Goal: Check status: Check status

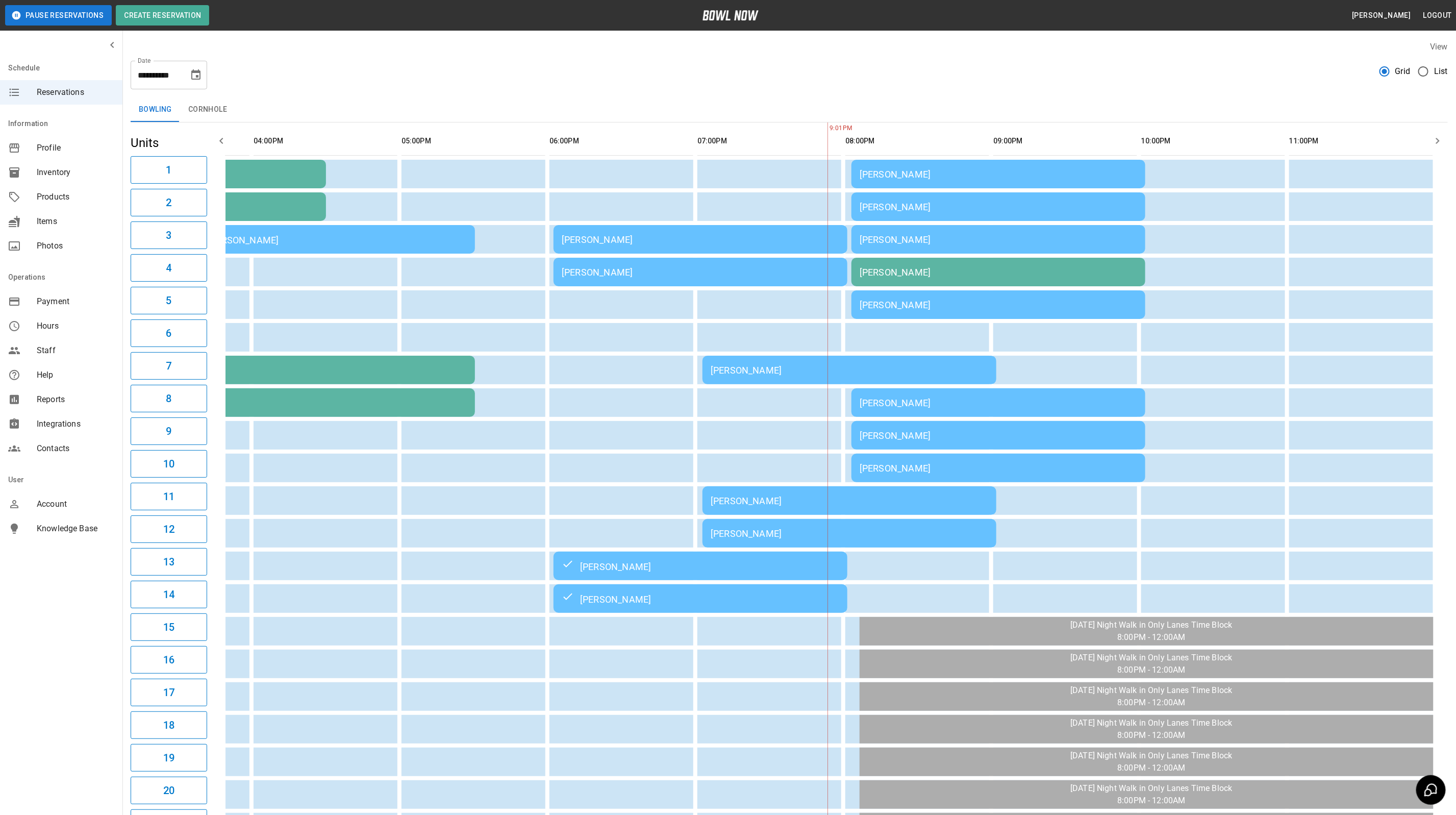
click at [613, 244] on div "[PERSON_NAME]" at bounding box center [700, 240] width 277 height 11
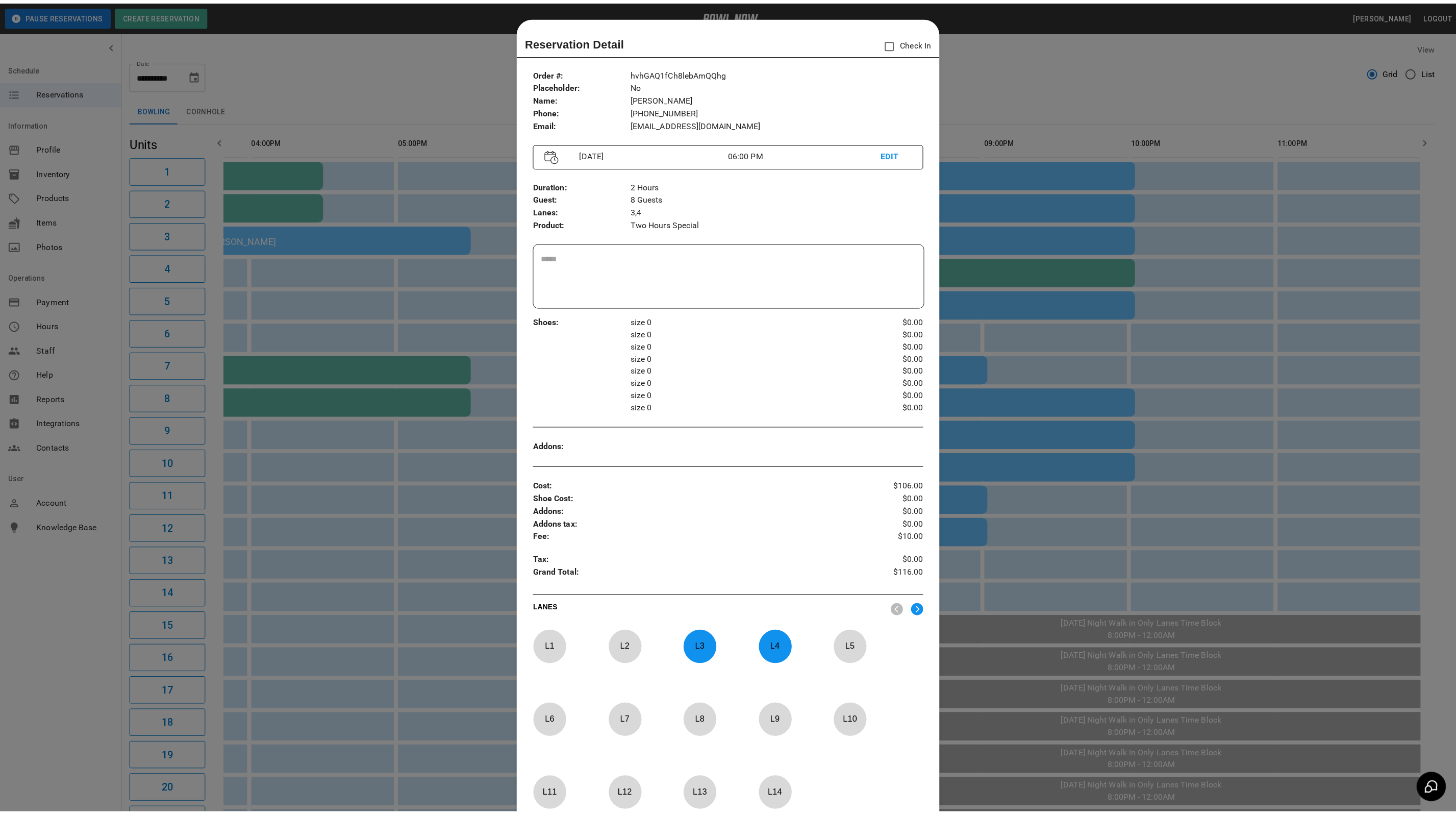
scroll to position [16, 0]
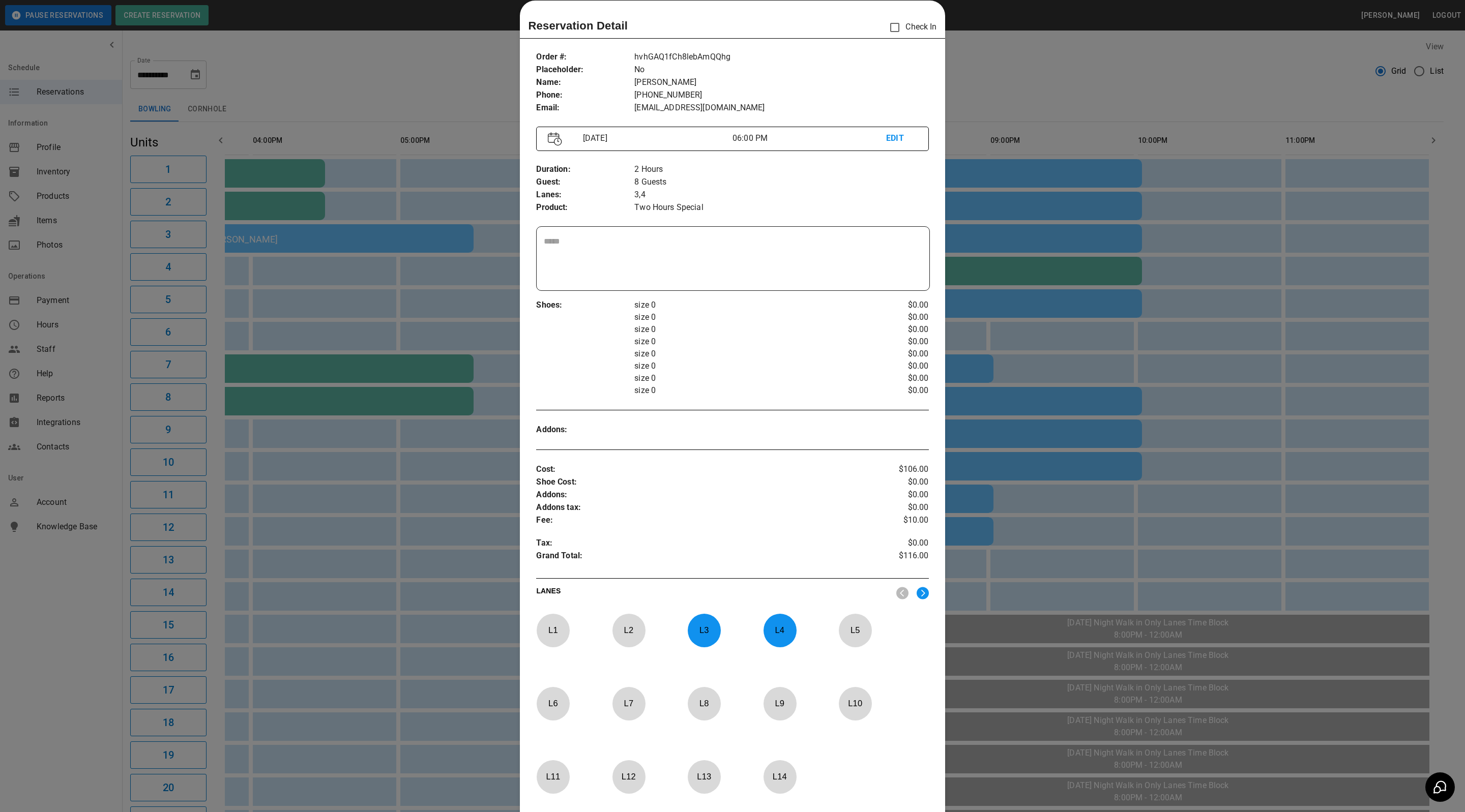
drag, startPoint x: 1123, startPoint y: 42, endPoint x: 998, endPoint y: 255, distance: 247.0
click at [1123, 42] on div at bounding box center [732, 406] width 1465 height 812
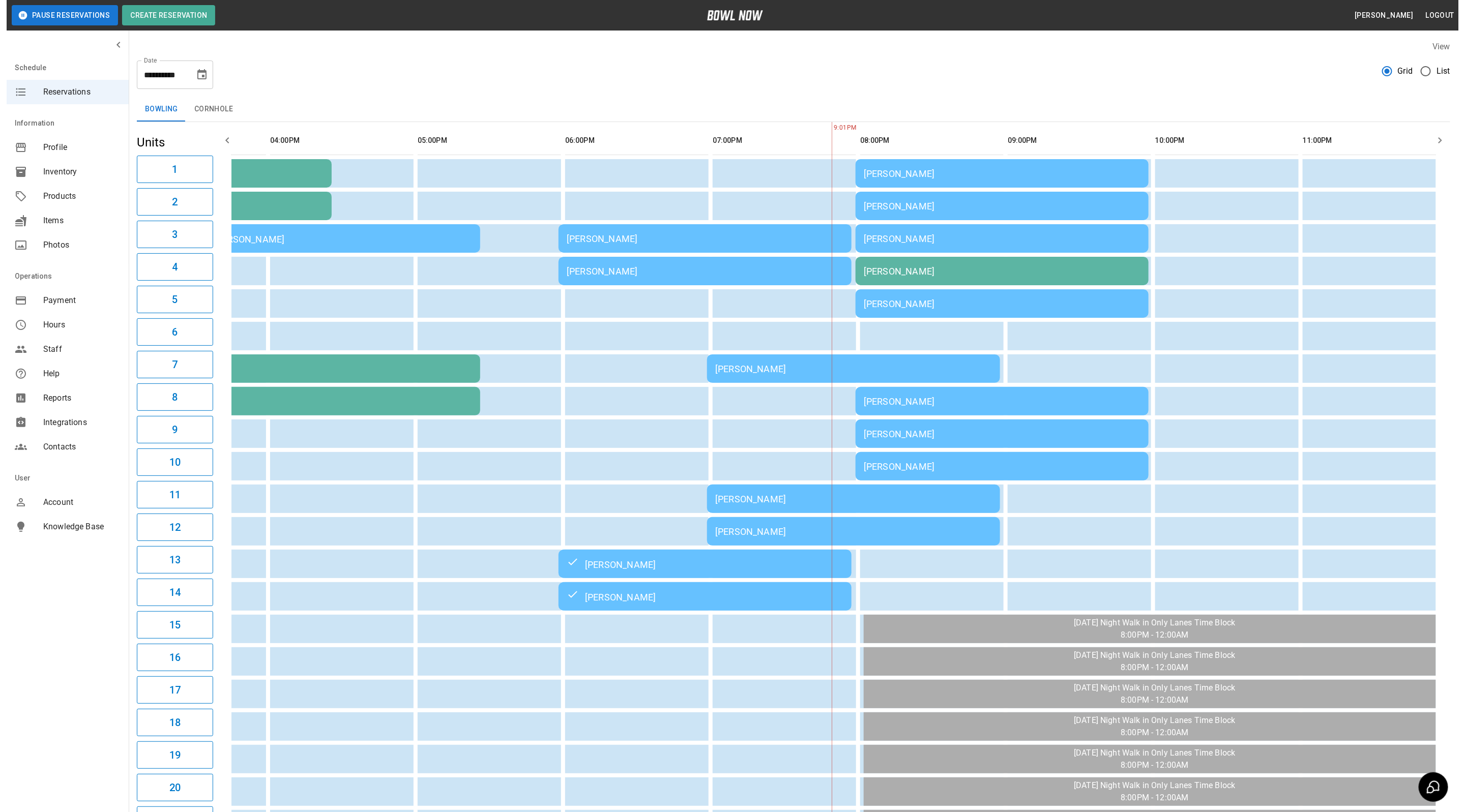
scroll to position [0, 555]
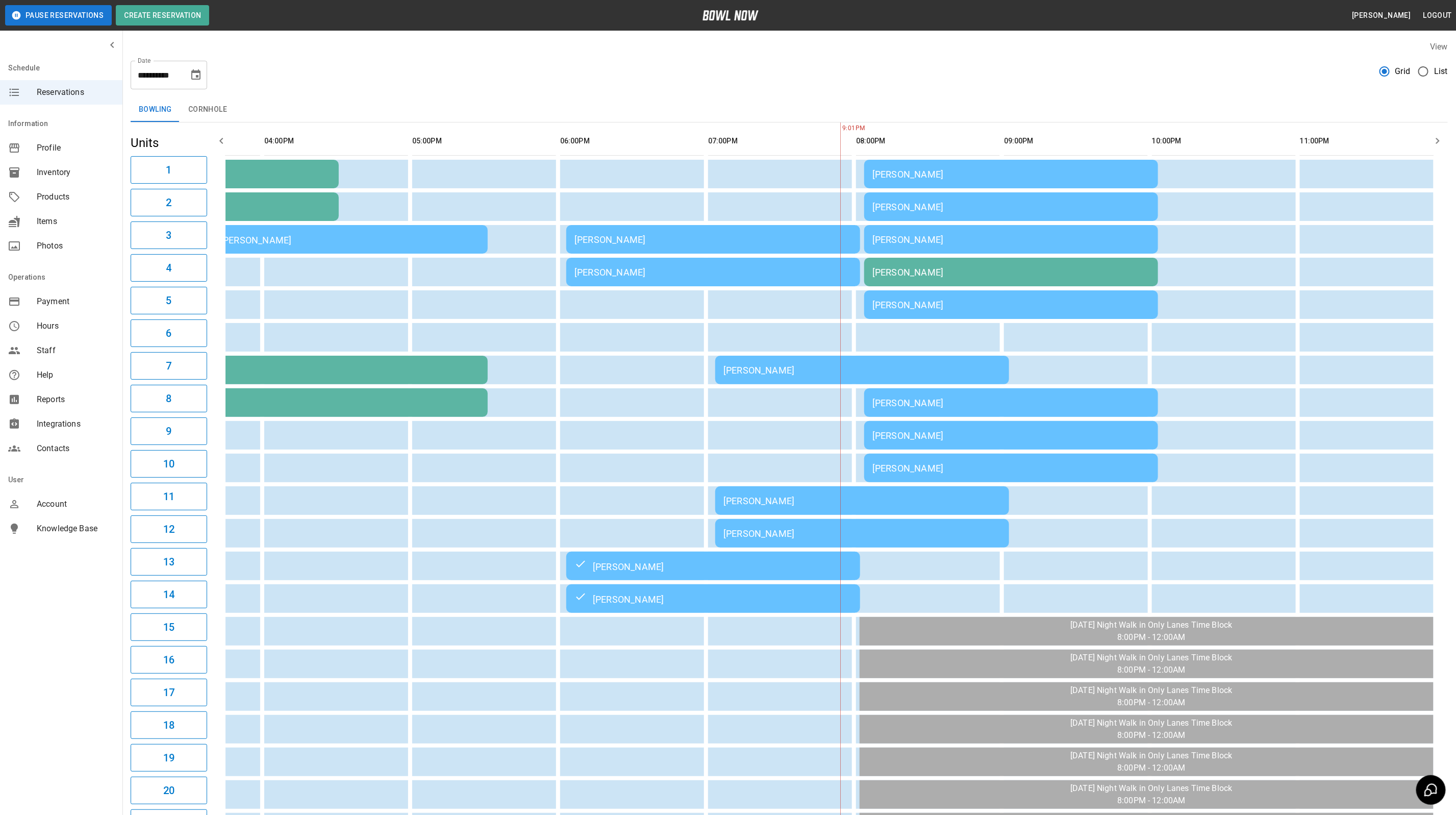
click at [750, 501] on div "[PERSON_NAME]" at bounding box center [863, 501] width 277 height 11
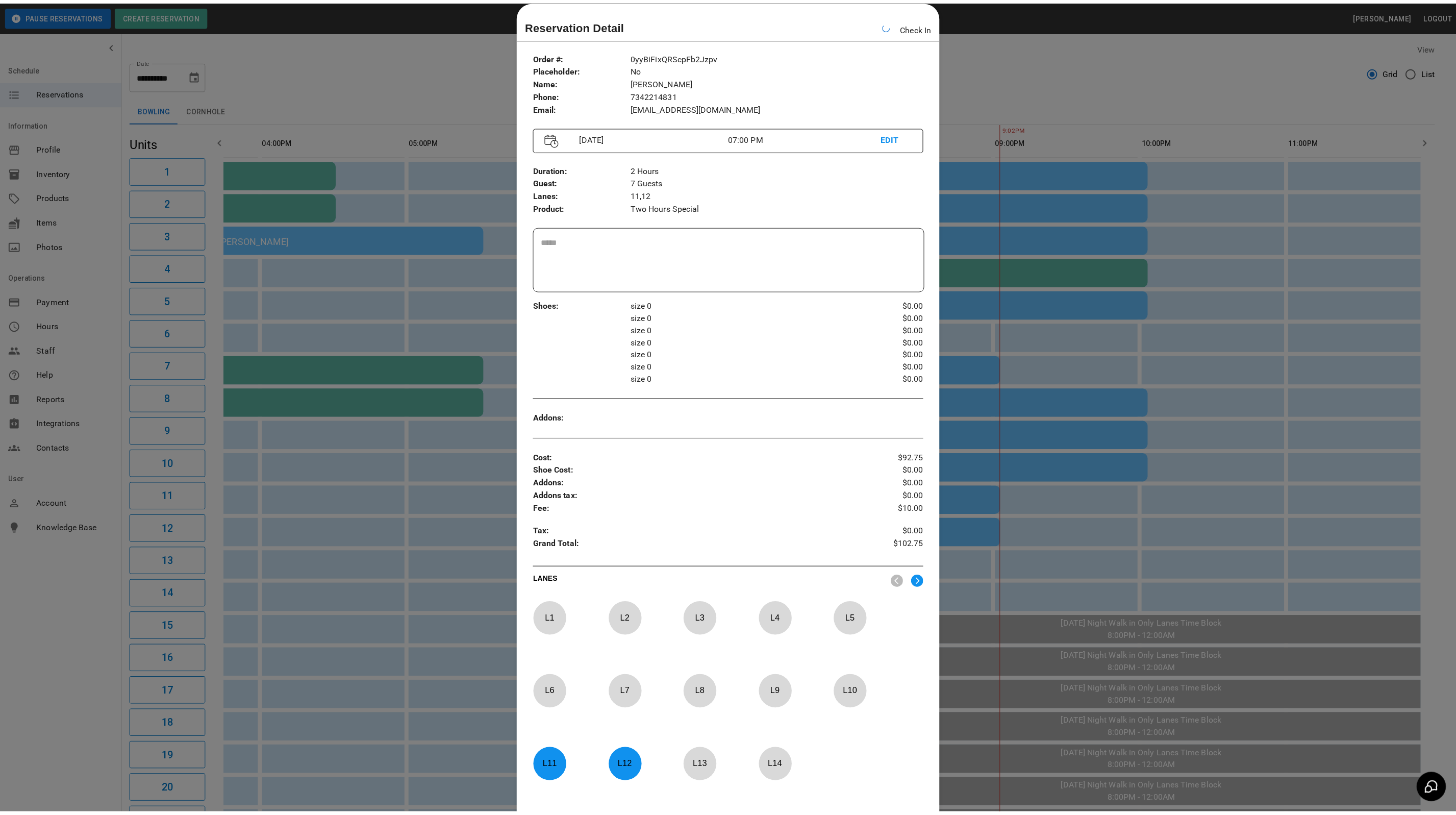
scroll to position [0, 570]
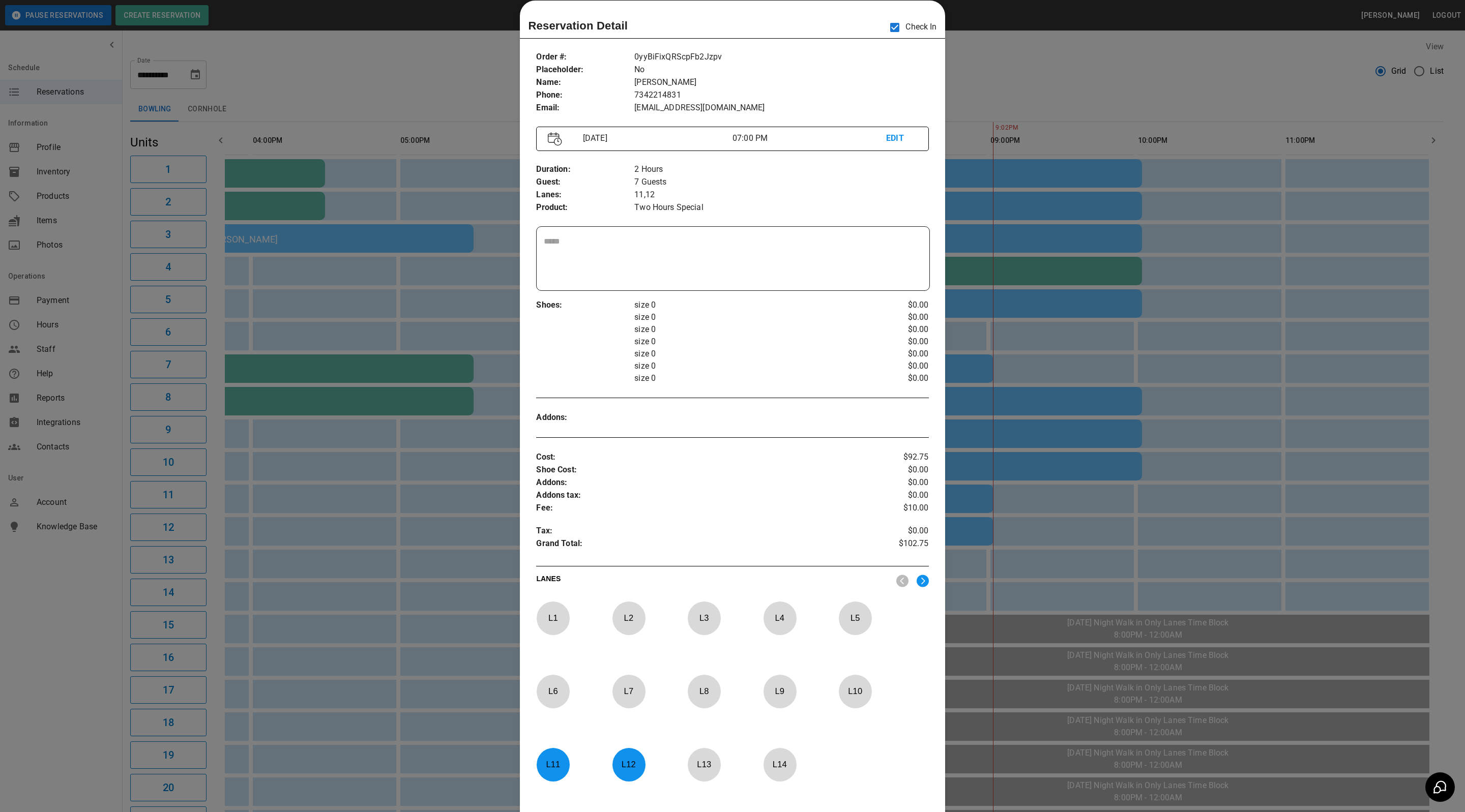
click at [1077, 86] on div at bounding box center [732, 406] width 1465 height 812
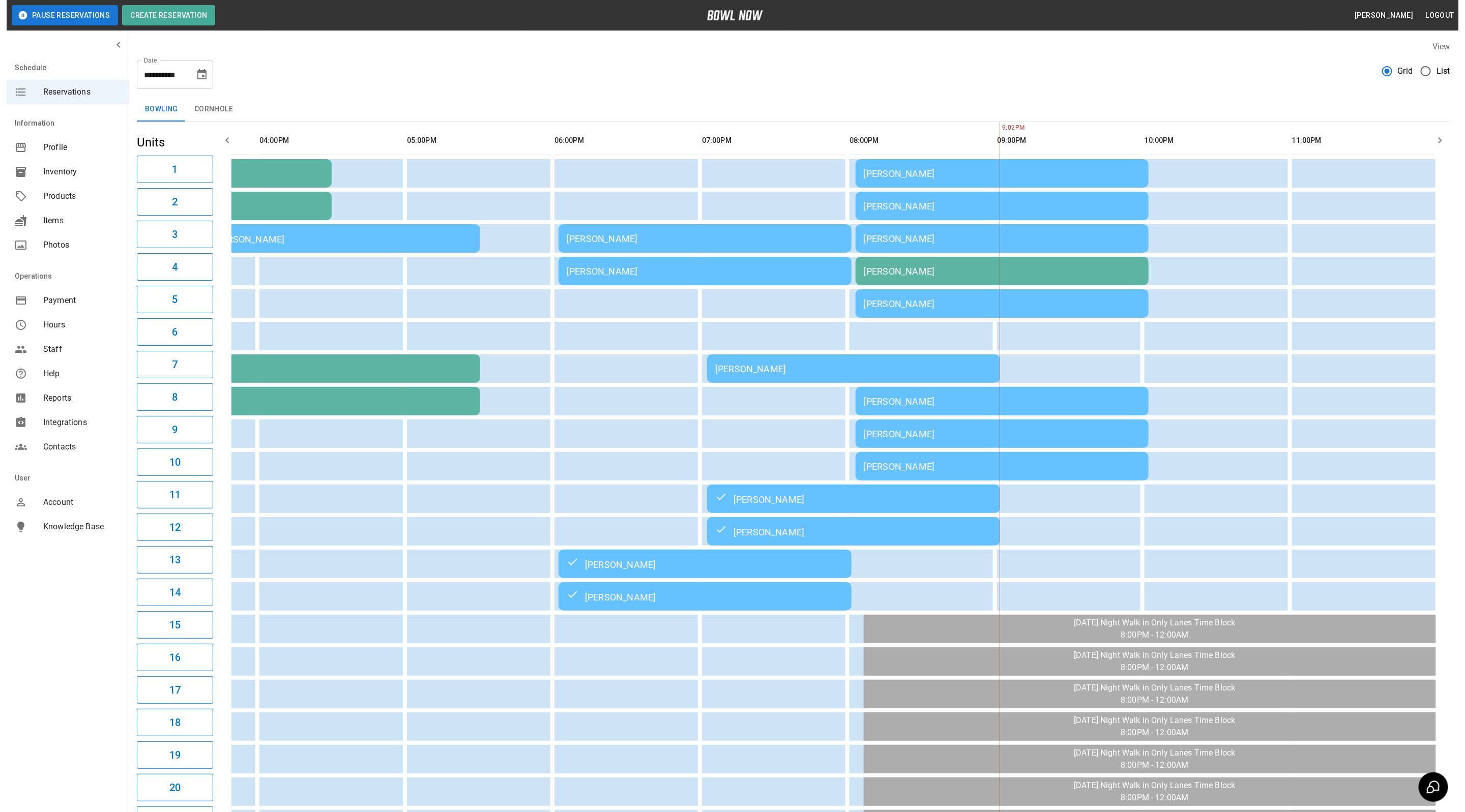
scroll to position [0, 555]
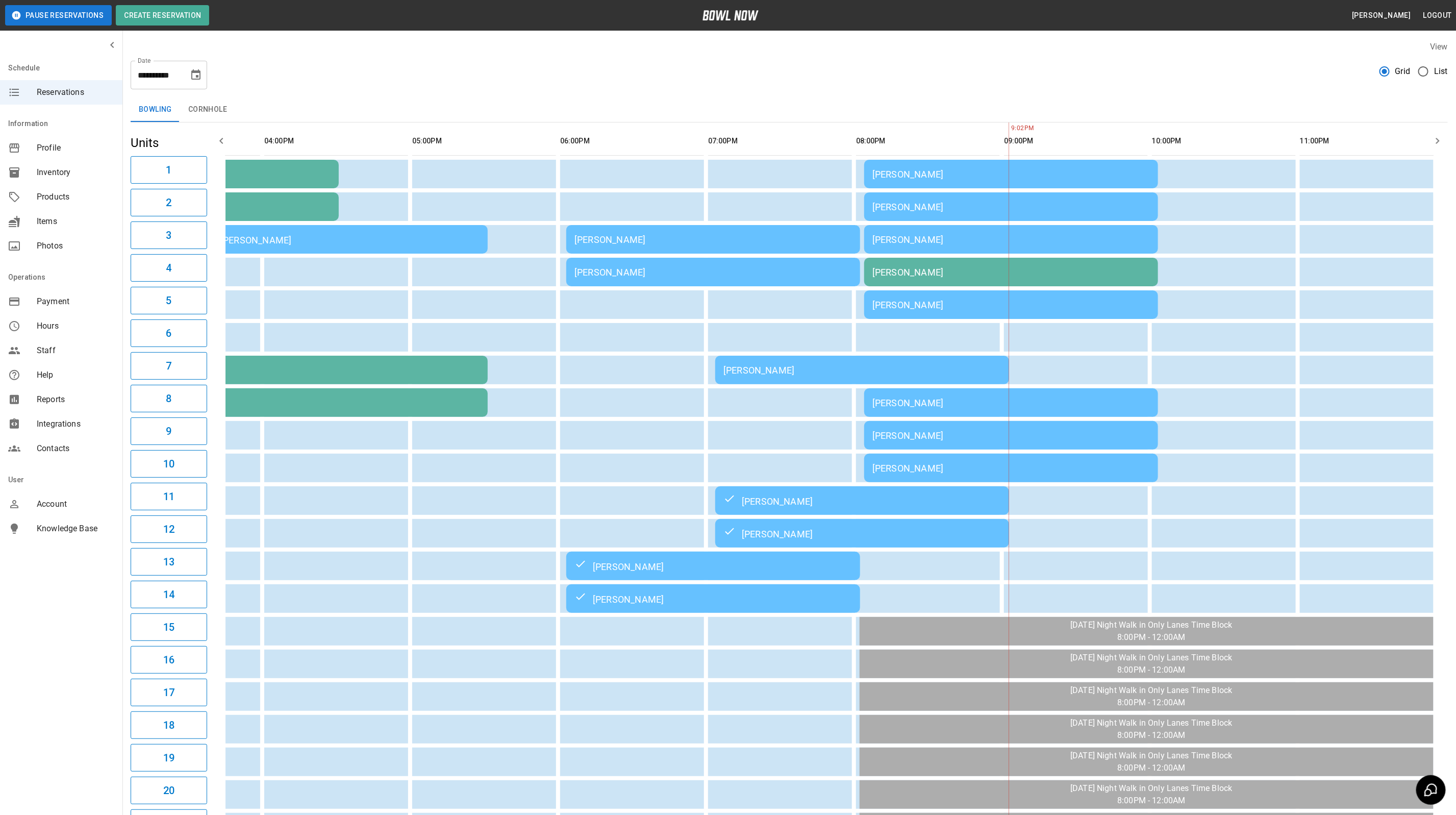
click at [902, 435] on div "[PERSON_NAME]" at bounding box center [1011, 436] width 277 height 11
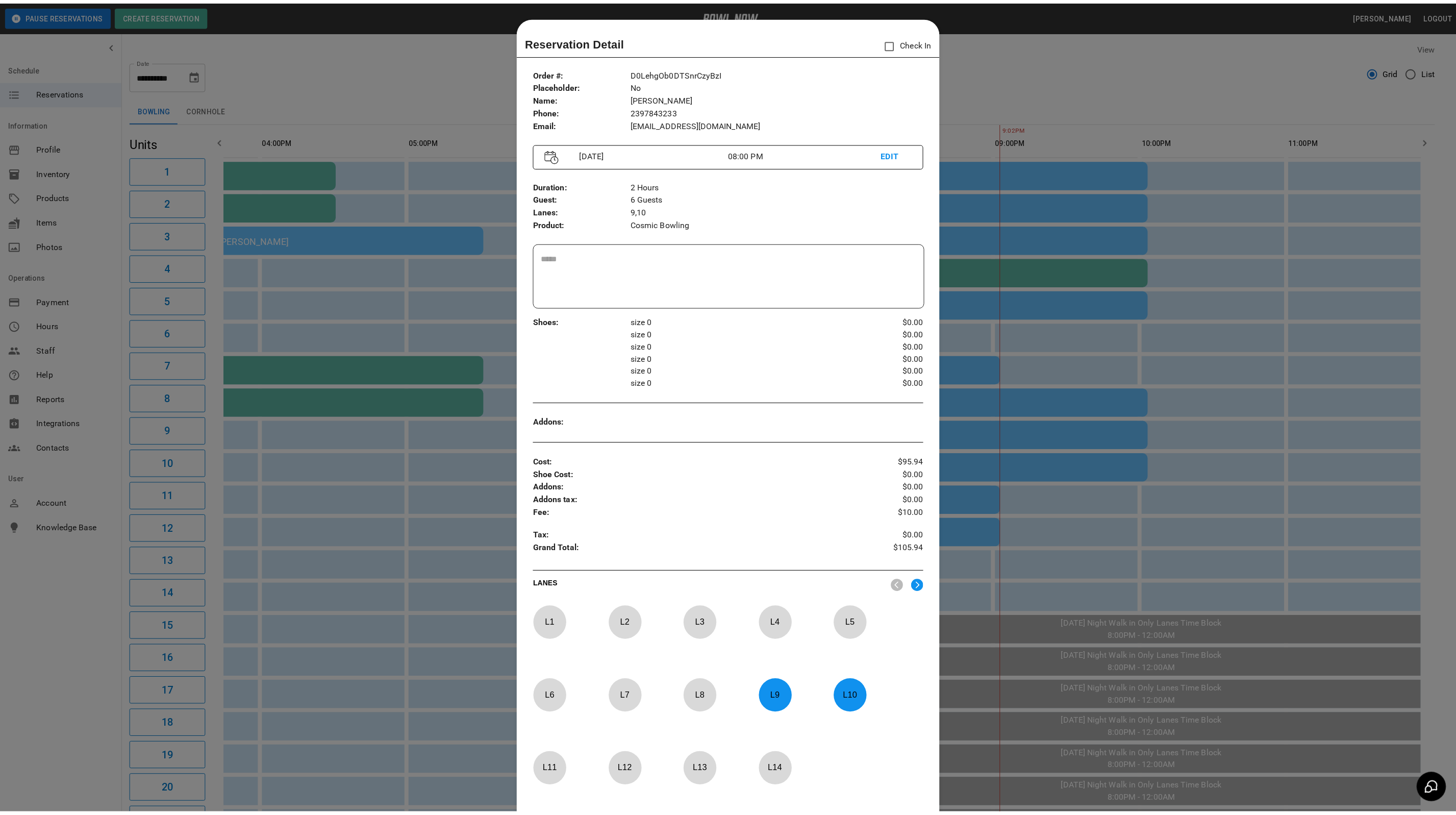
scroll to position [16, 0]
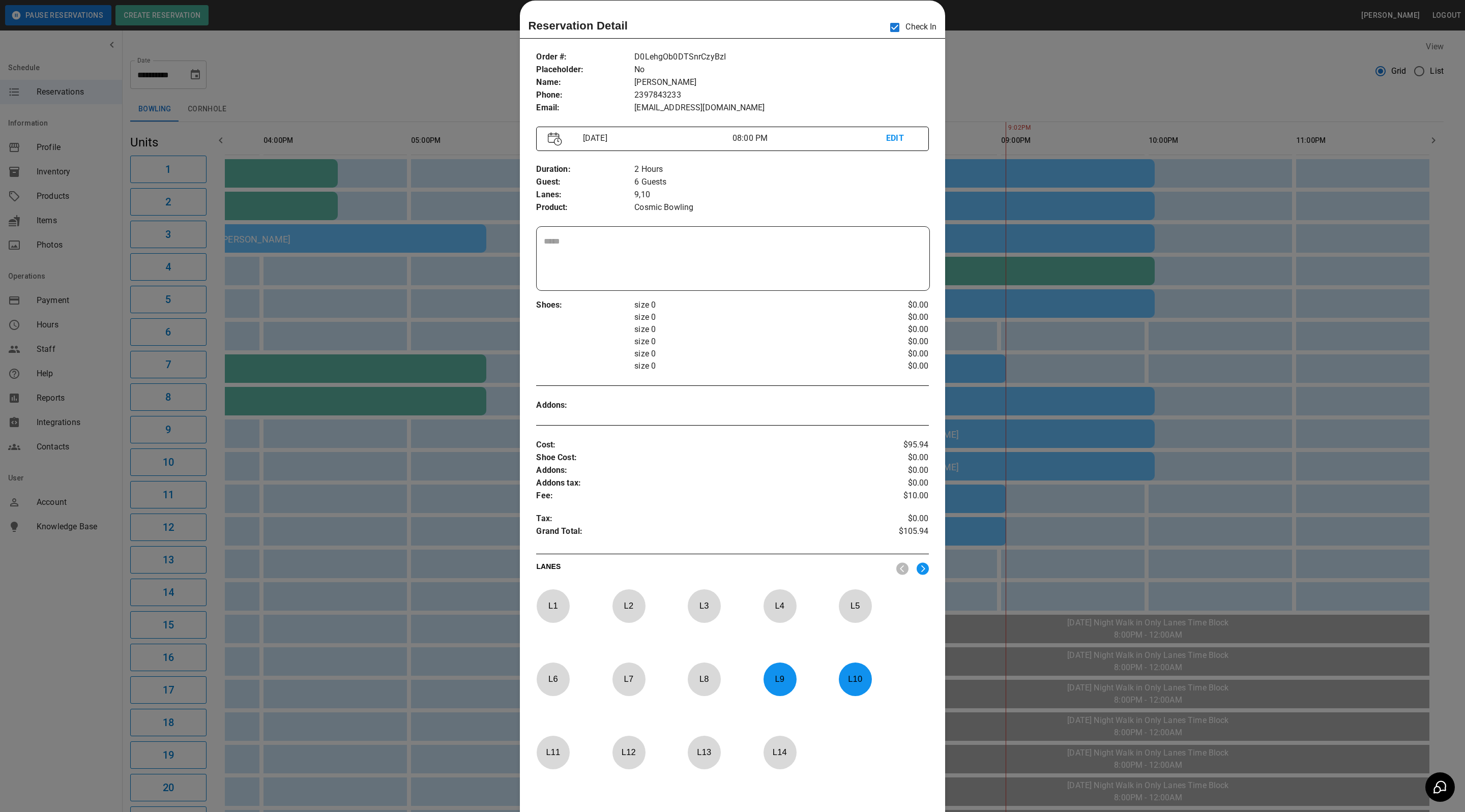
click at [1018, 61] on div at bounding box center [732, 406] width 1465 height 812
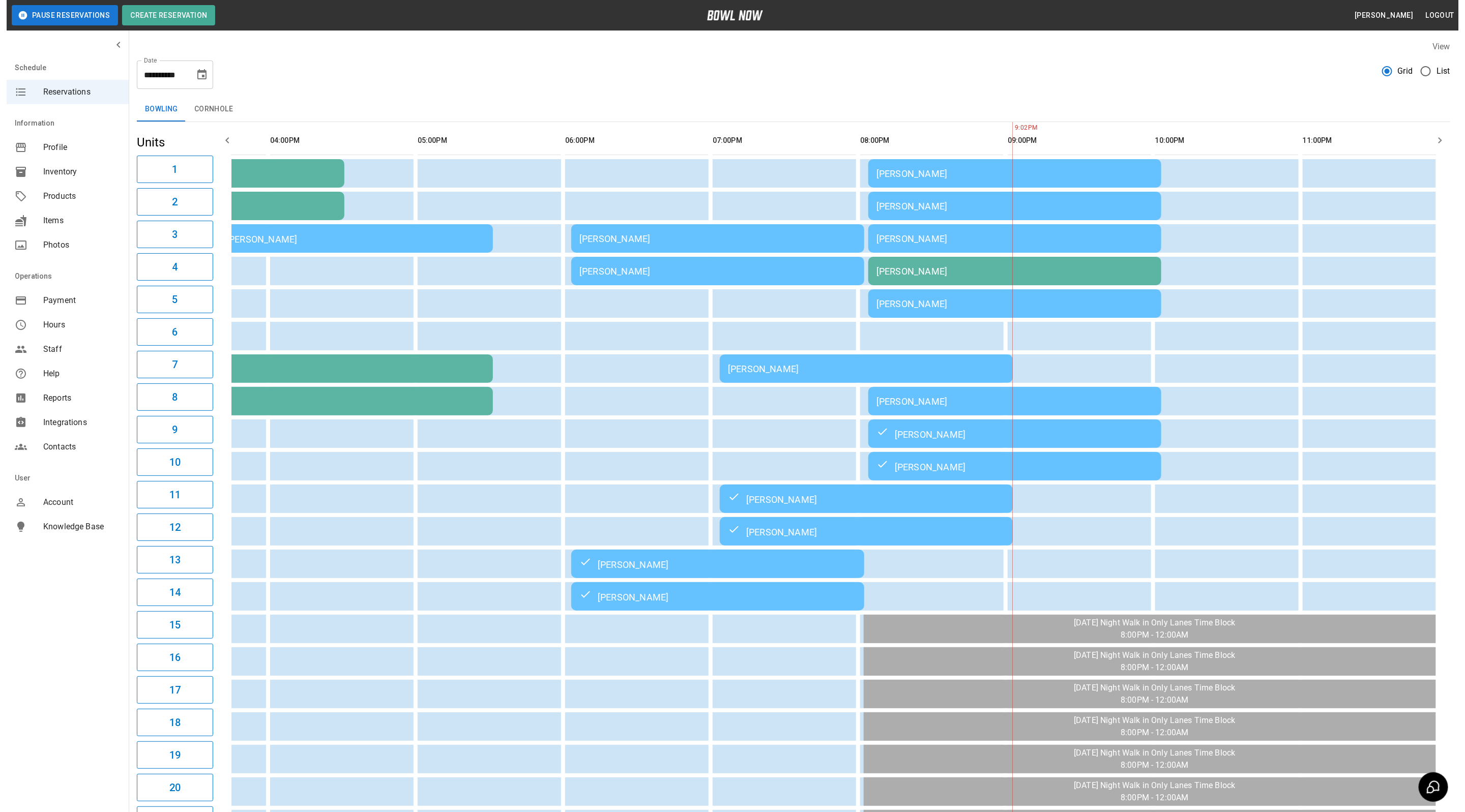
scroll to position [0, 531]
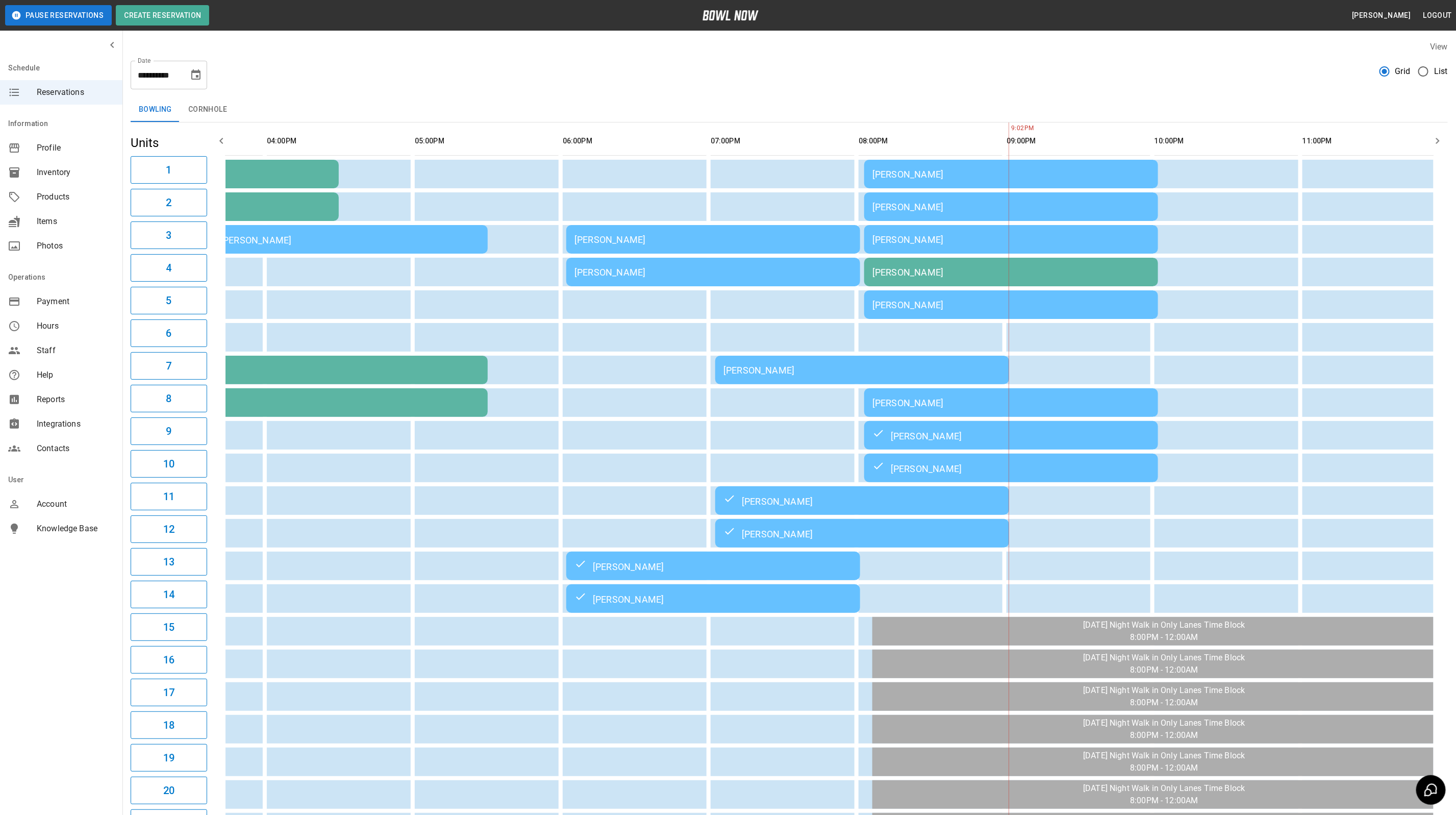
click at [884, 407] on td "[PERSON_NAME]" at bounding box center [1011, 403] width 294 height 29
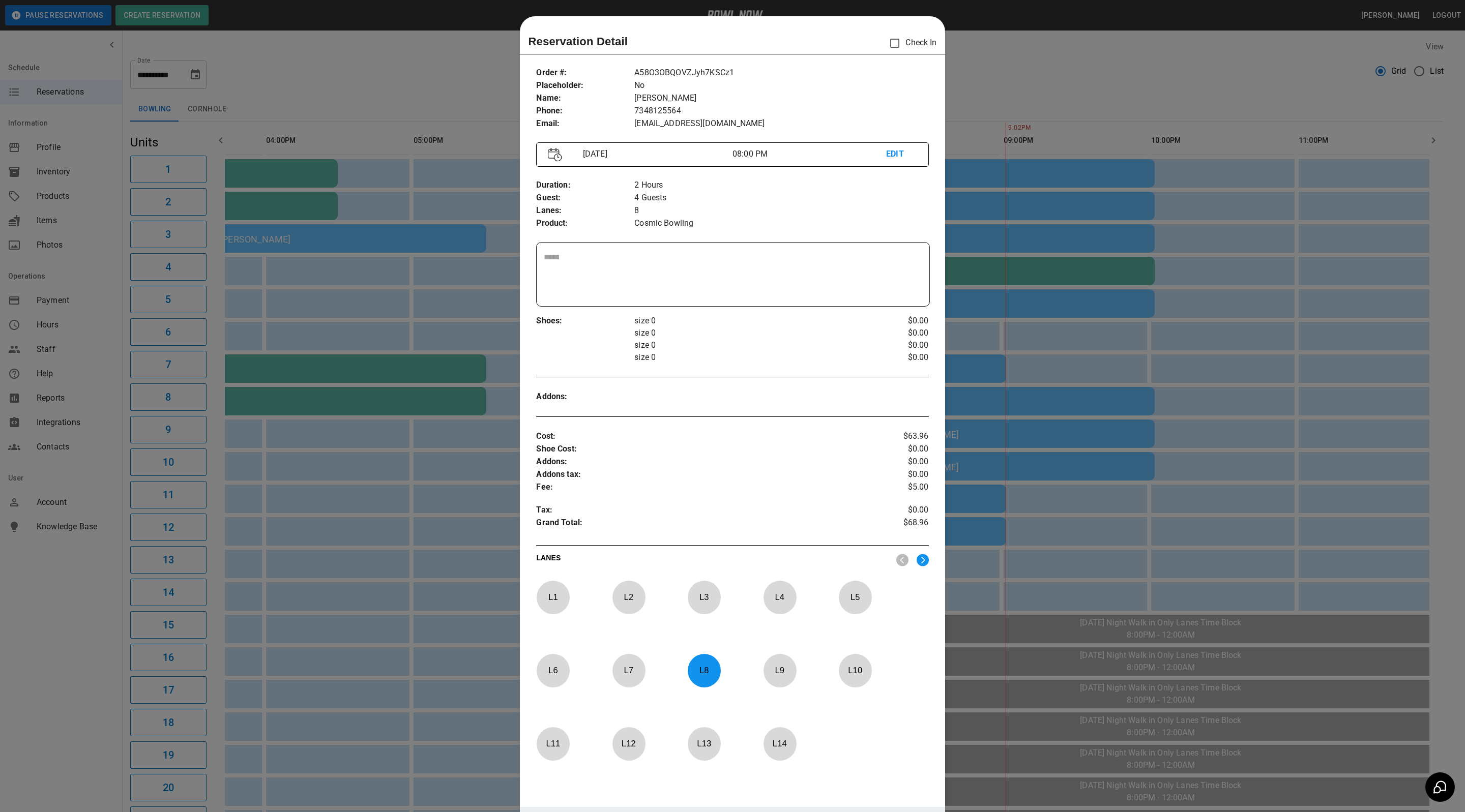
scroll to position [16, 0]
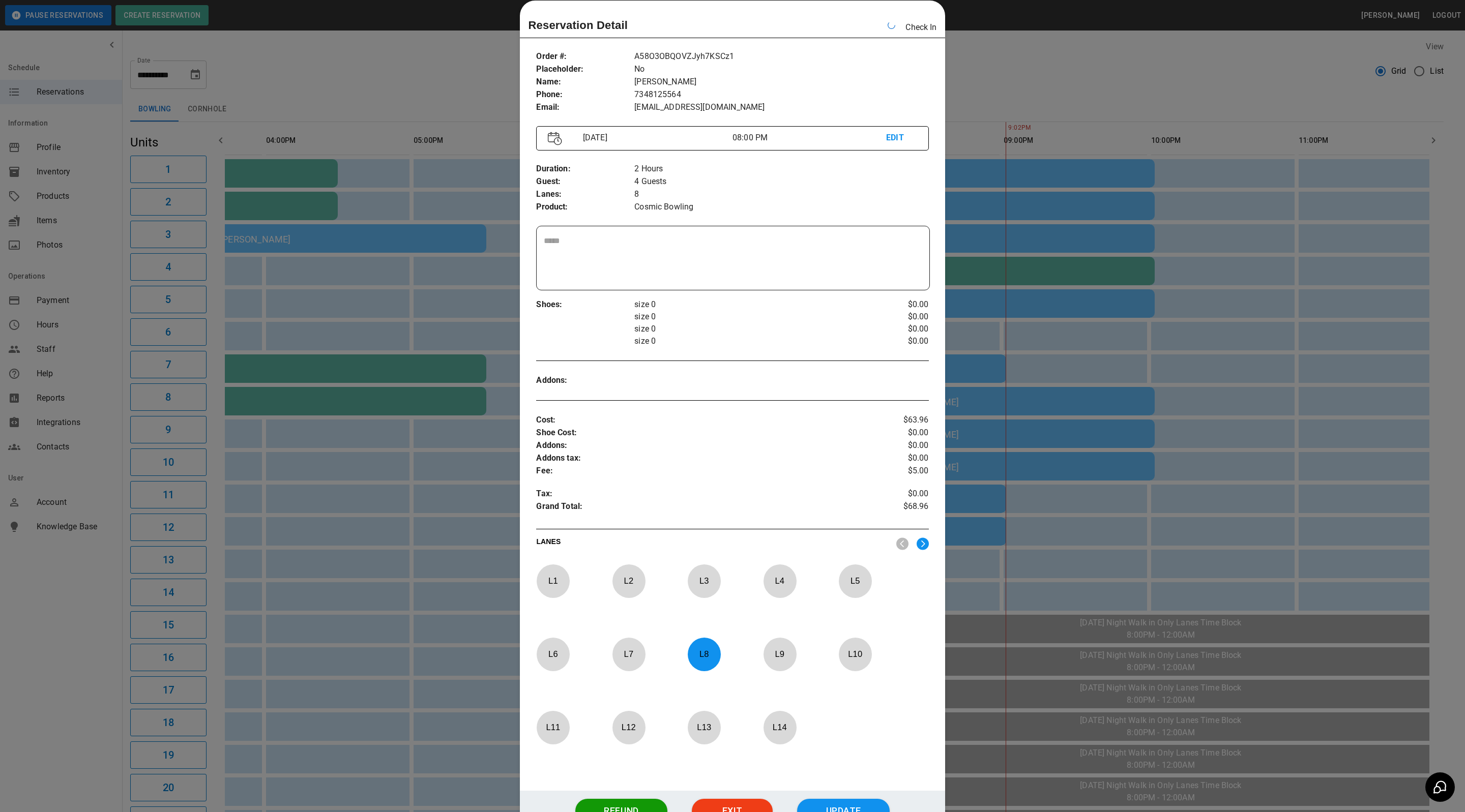
drag, startPoint x: 1004, startPoint y: 45, endPoint x: 1002, endPoint y: 88, distance: 43.0
click at [1004, 45] on div at bounding box center [732, 406] width 1465 height 812
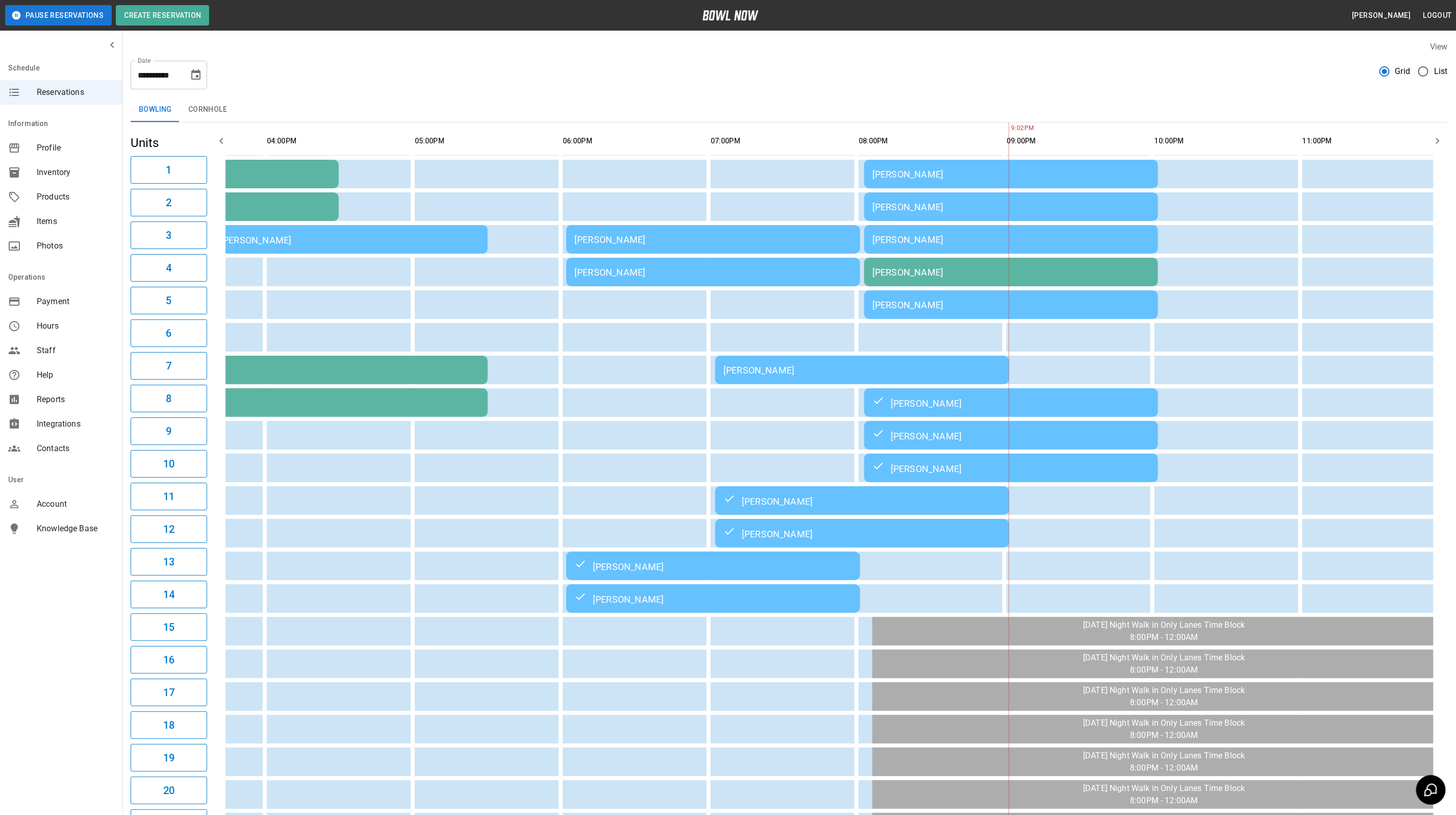
click at [797, 378] on td "[PERSON_NAME]" at bounding box center [863, 370] width 294 height 29
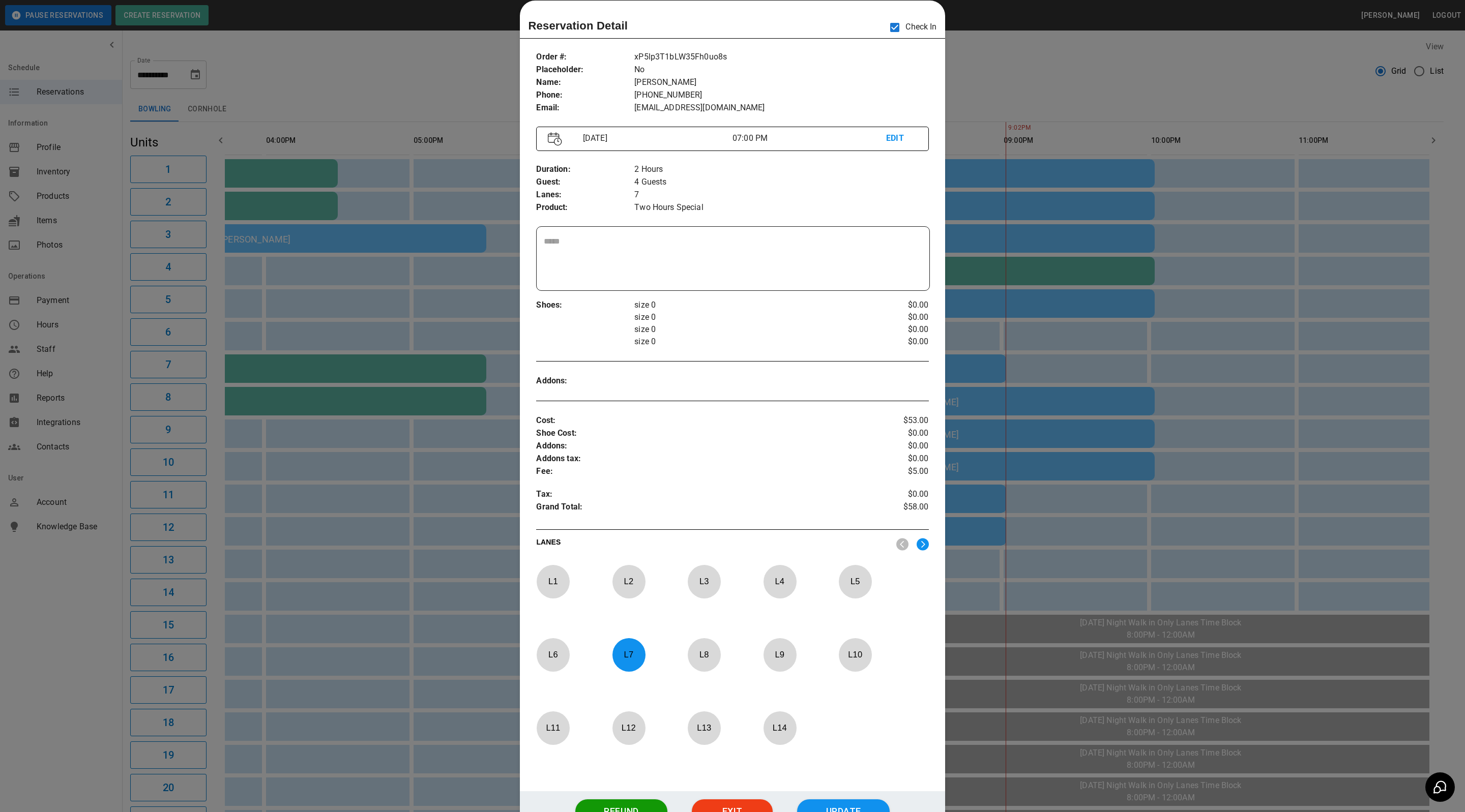
click at [1001, 58] on div at bounding box center [732, 406] width 1465 height 812
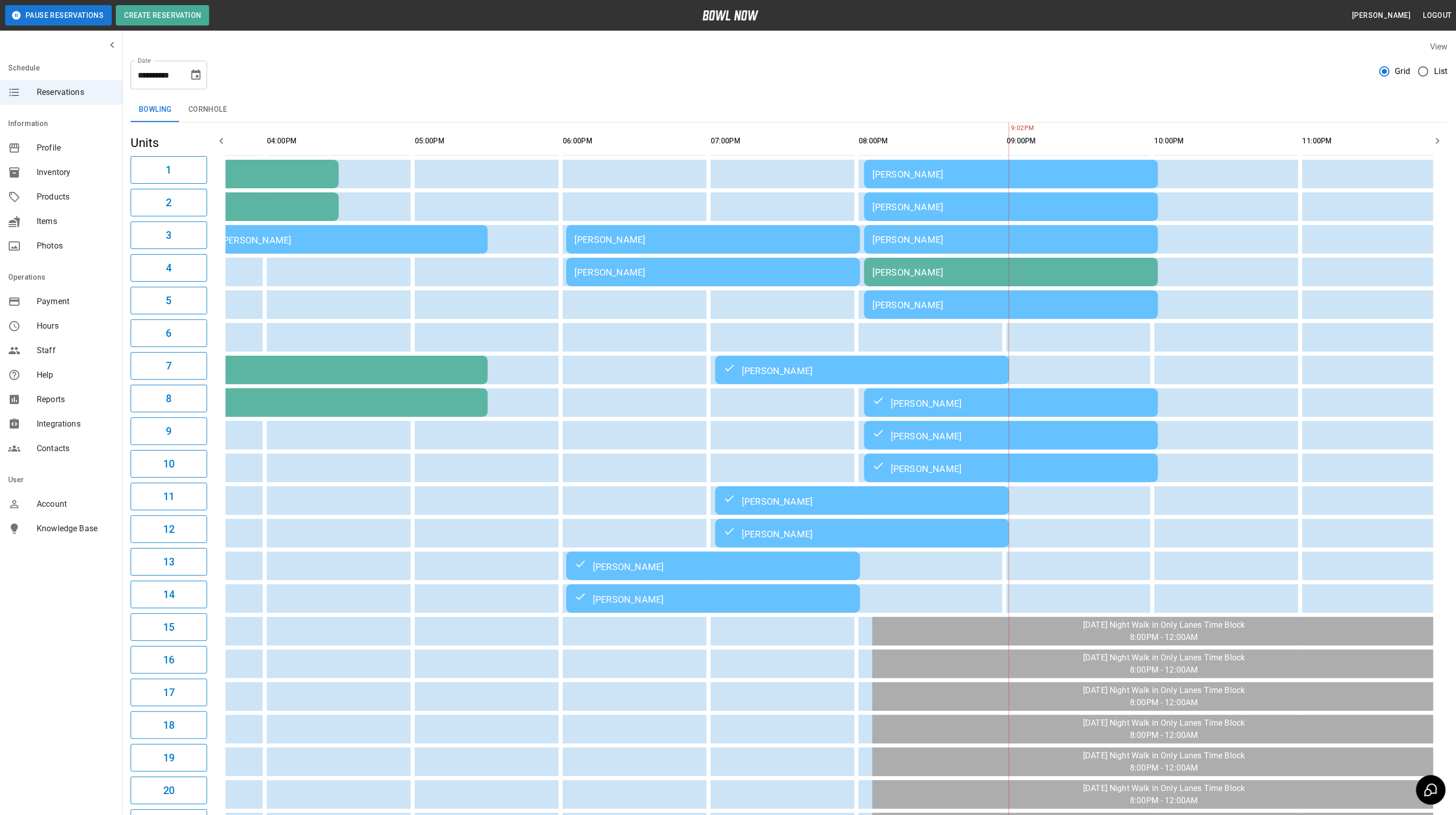
click at [969, 302] on div "[PERSON_NAME]" at bounding box center [1011, 305] width 277 height 11
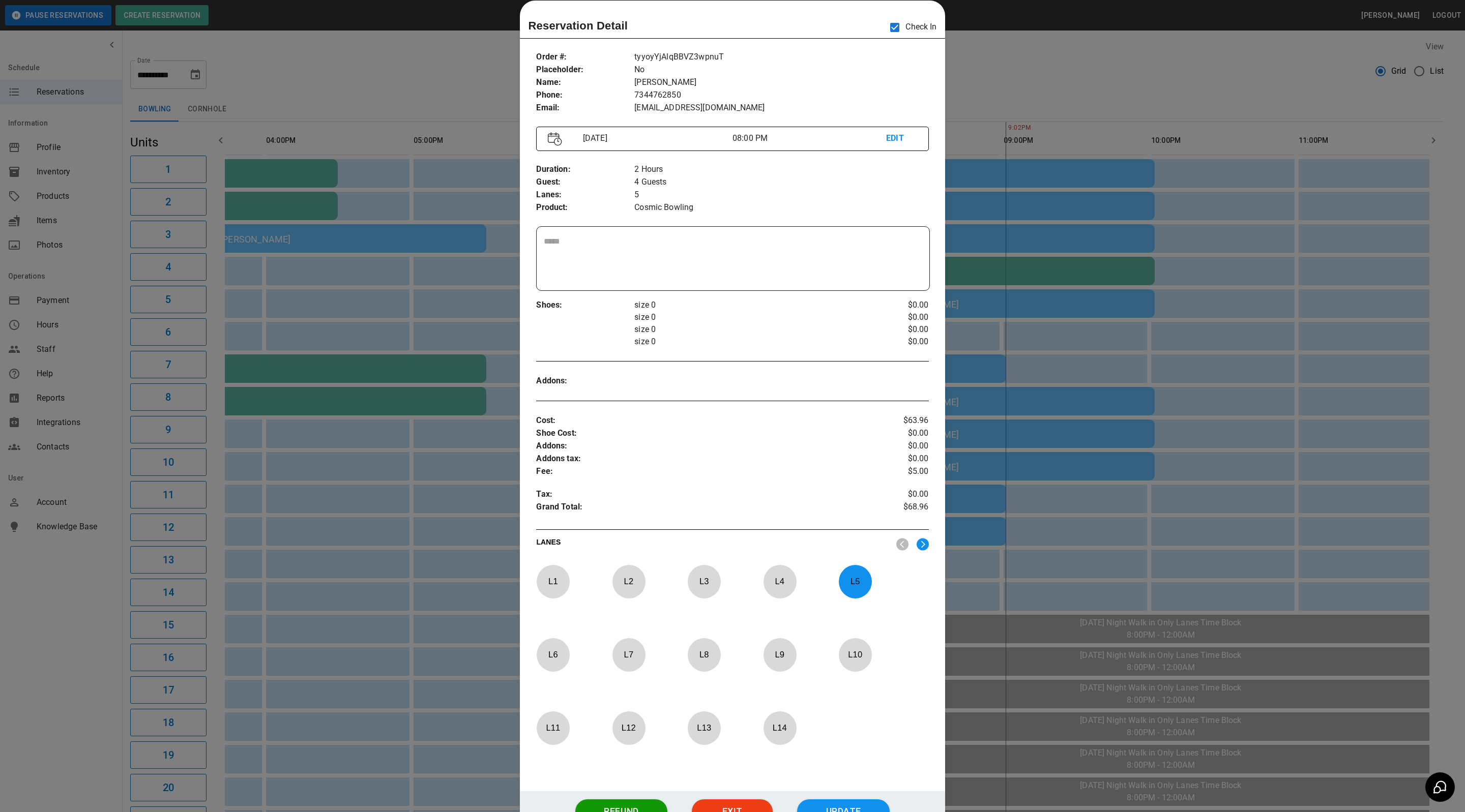
click at [1001, 80] on div at bounding box center [732, 406] width 1465 height 812
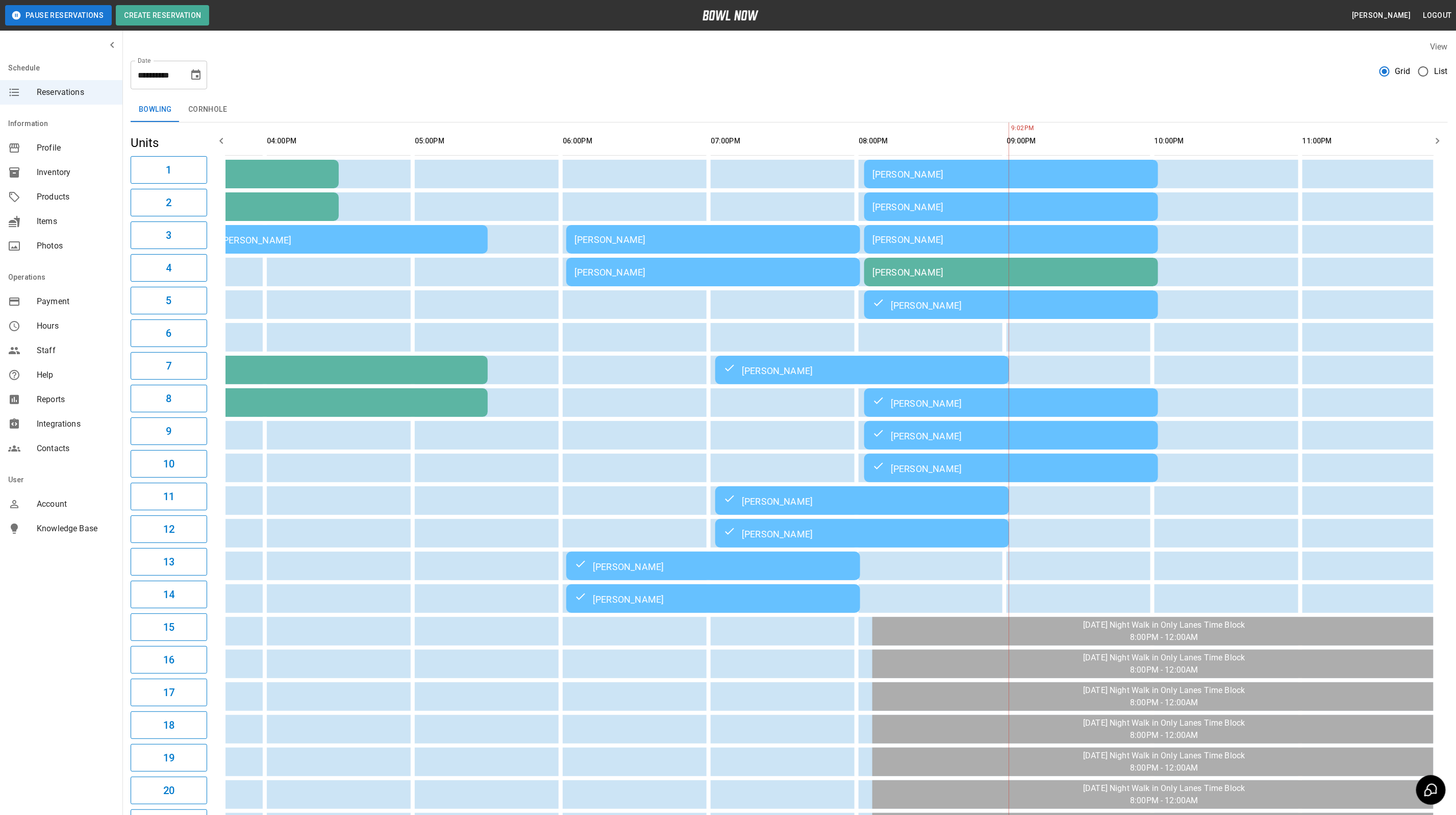
click at [957, 202] on div "[PERSON_NAME]" at bounding box center [1011, 207] width 277 height 11
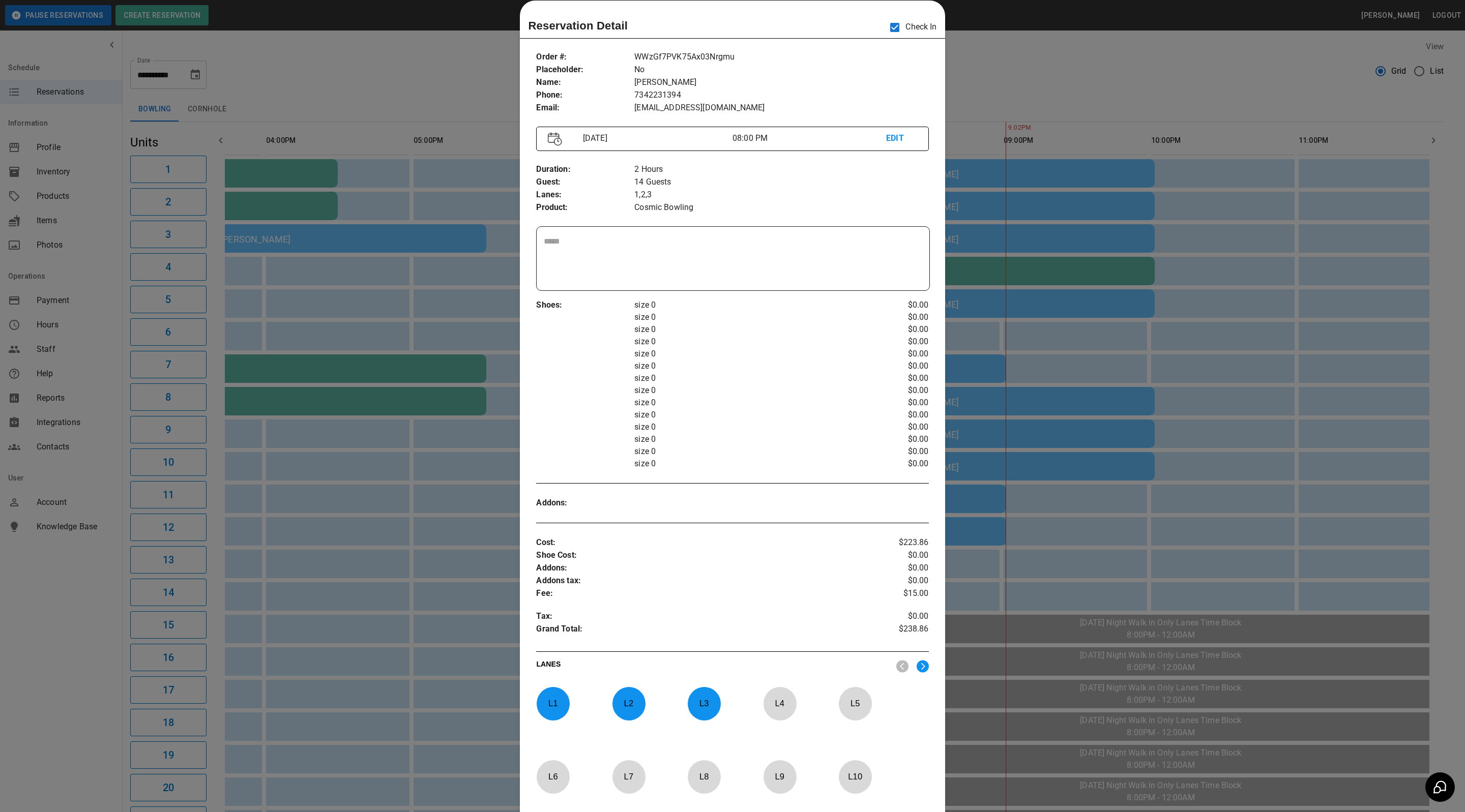
click at [998, 54] on div at bounding box center [732, 406] width 1465 height 812
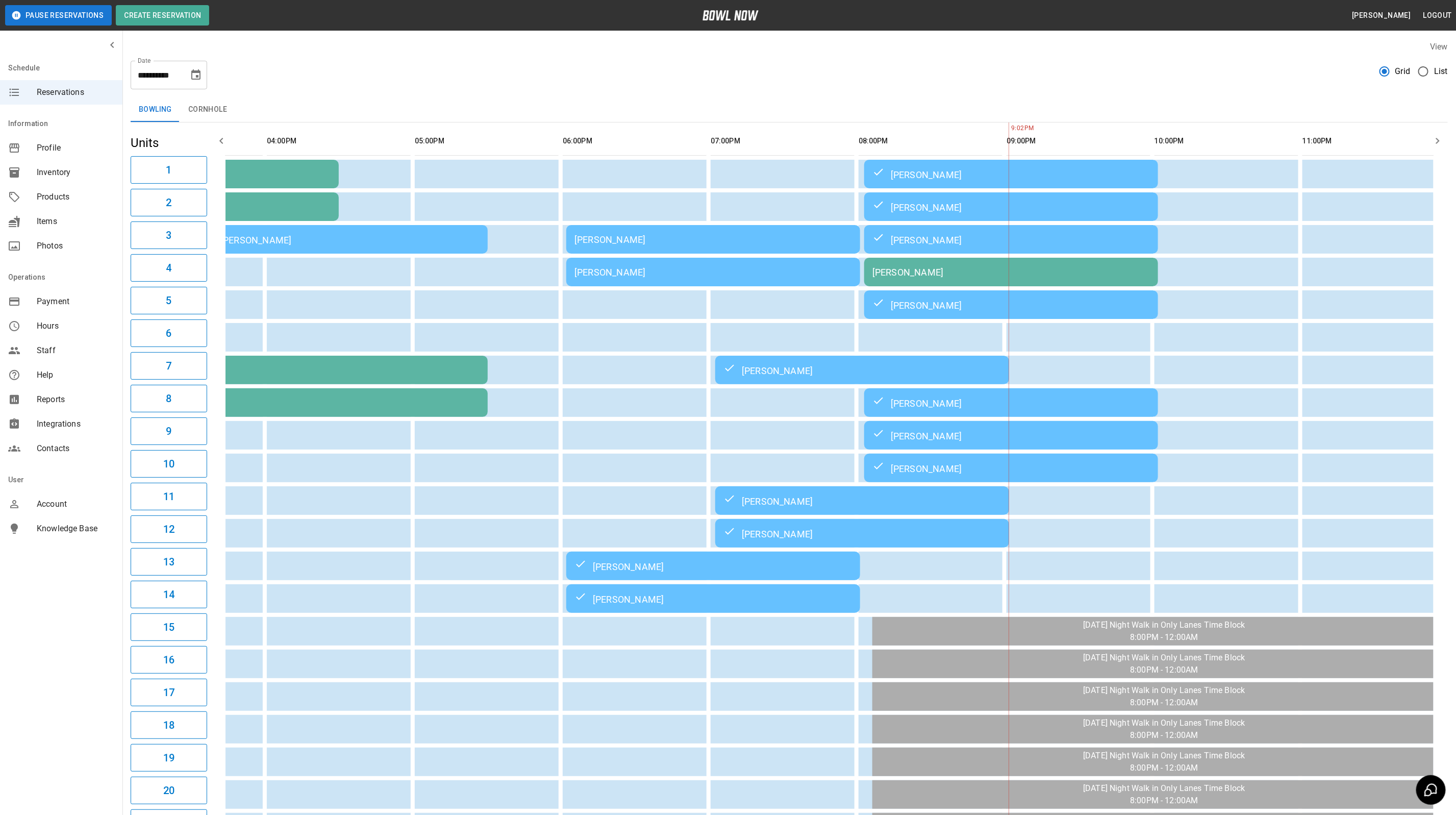
click at [939, 279] on td "[PERSON_NAME]" at bounding box center [1011, 272] width 294 height 29
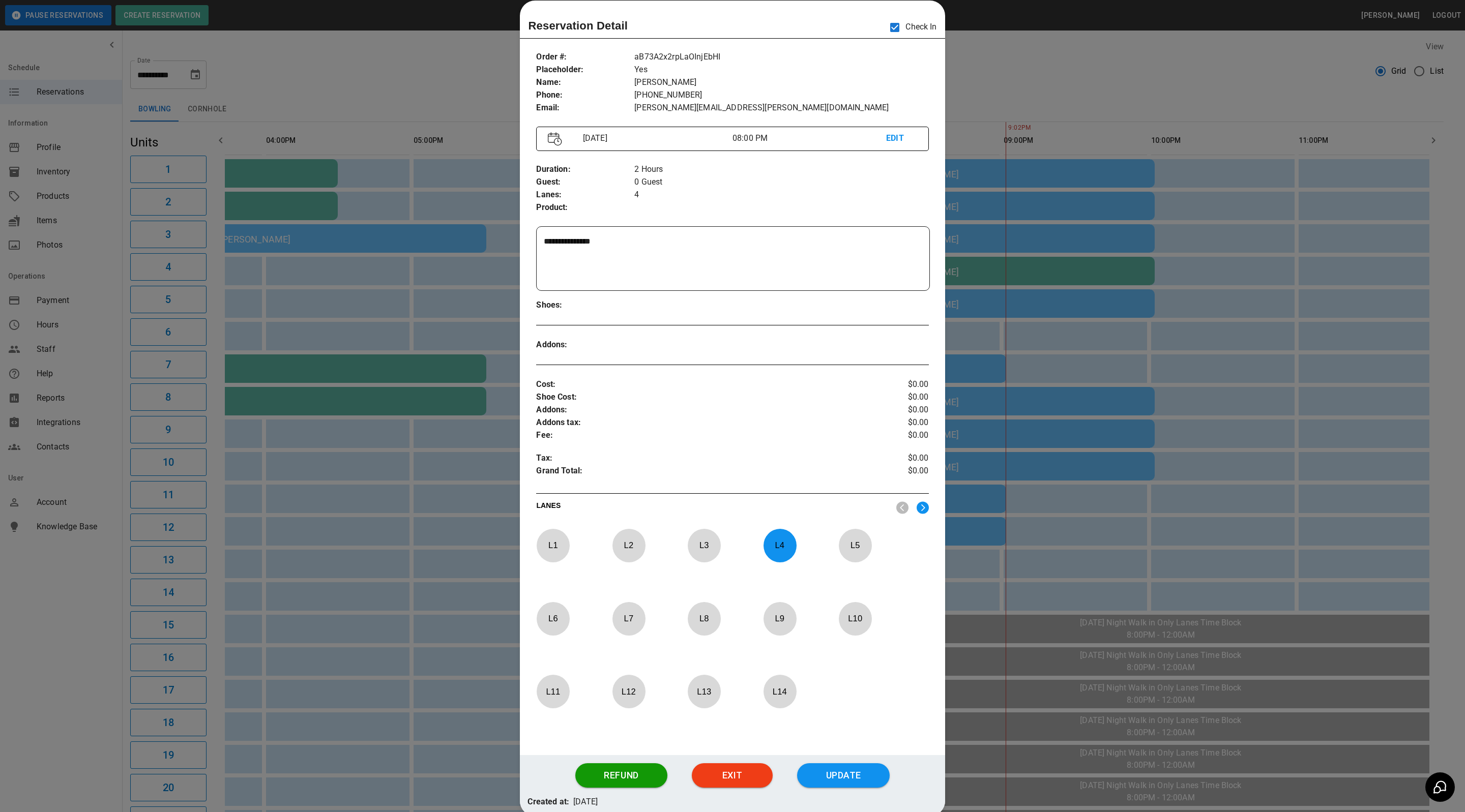
click at [975, 73] on div at bounding box center [732, 406] width 1465 height 812
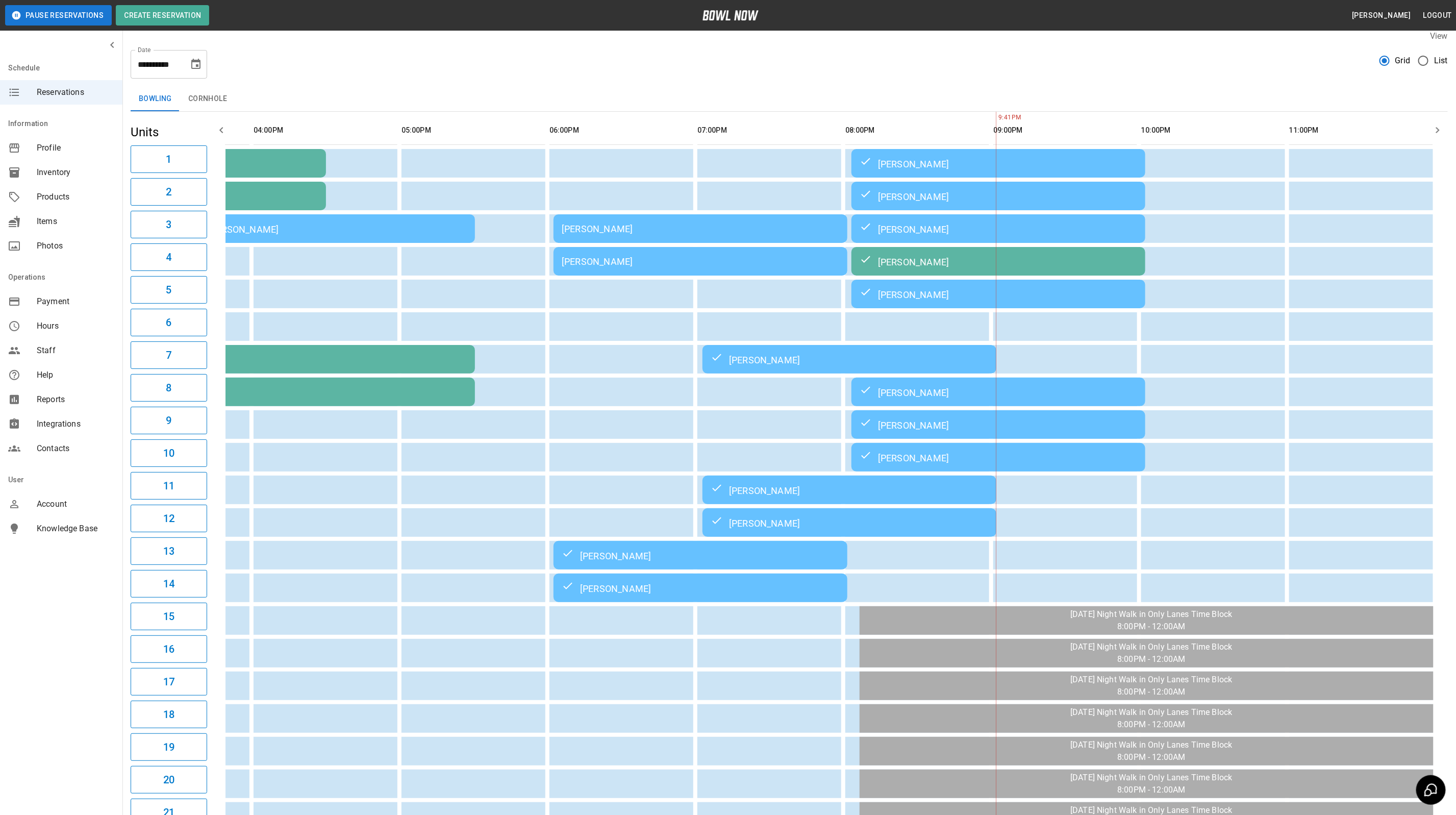
scroll to position [0, 0]
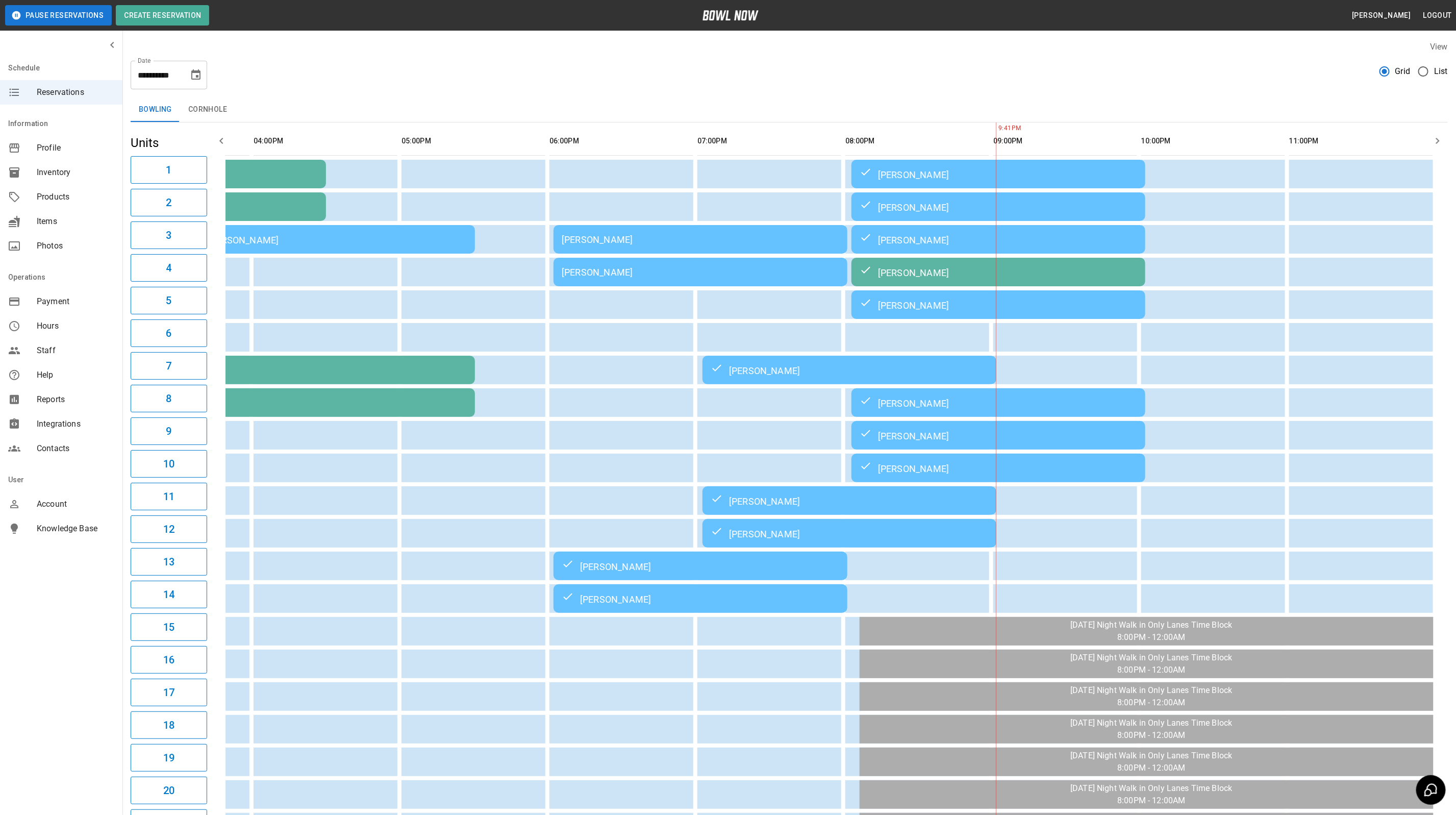
click at [193, 82] on button "Choose date, selected date is Sep 20, 2025" at bounding box center [196, 74] width 20 height 20
drag, startPoint x: 89, startPoint y: 207, endPoint x: 103, endPoint y: 229, distance: 26.1
click at [89, 207] on button "21" at bounding box center [95, 206] width 18 height 18
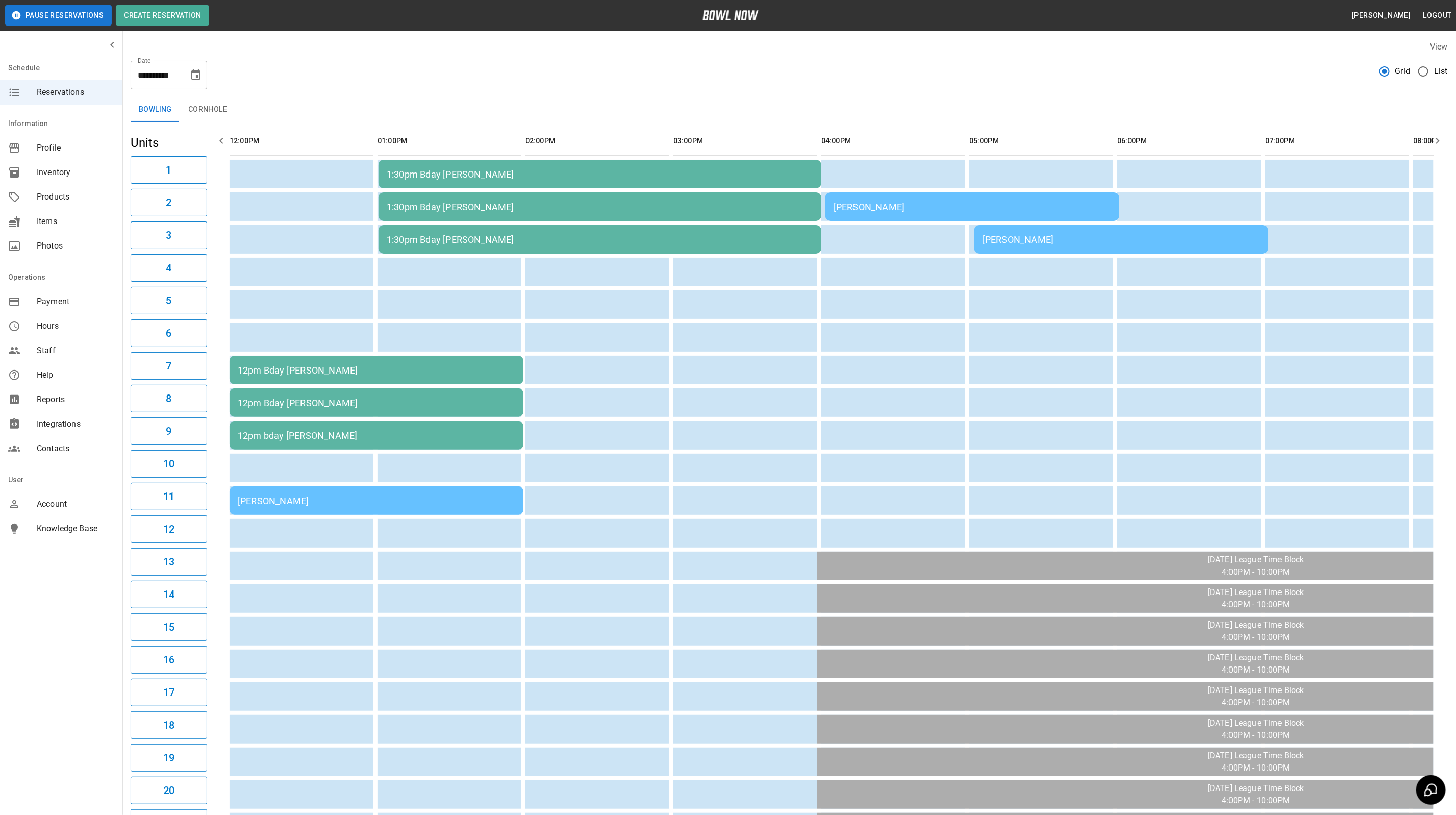
click at [421, 503] on div "[PERSON_NAME]" at bounding box center [377, 501] width 277 height 11
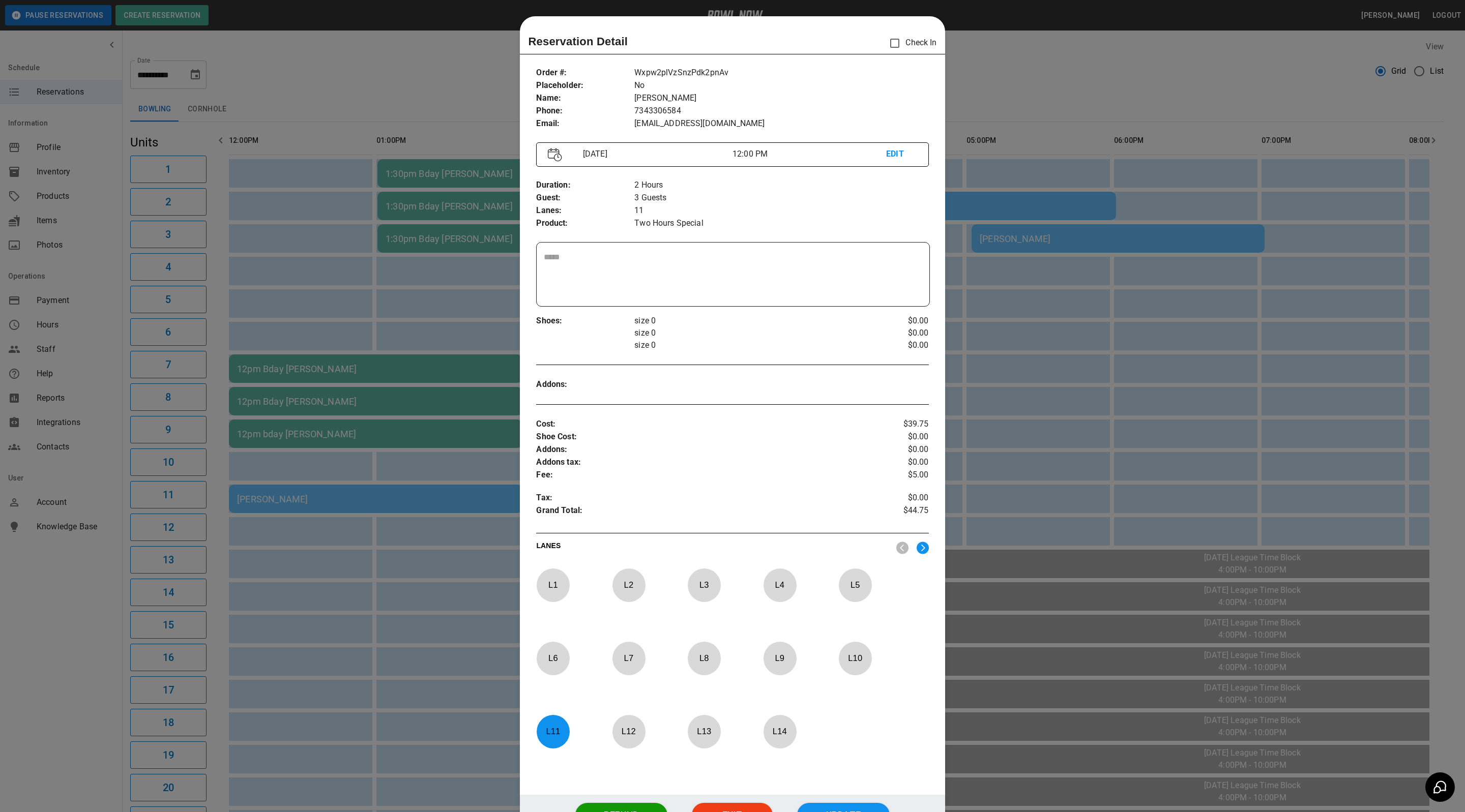
scroll to position [16, 0]
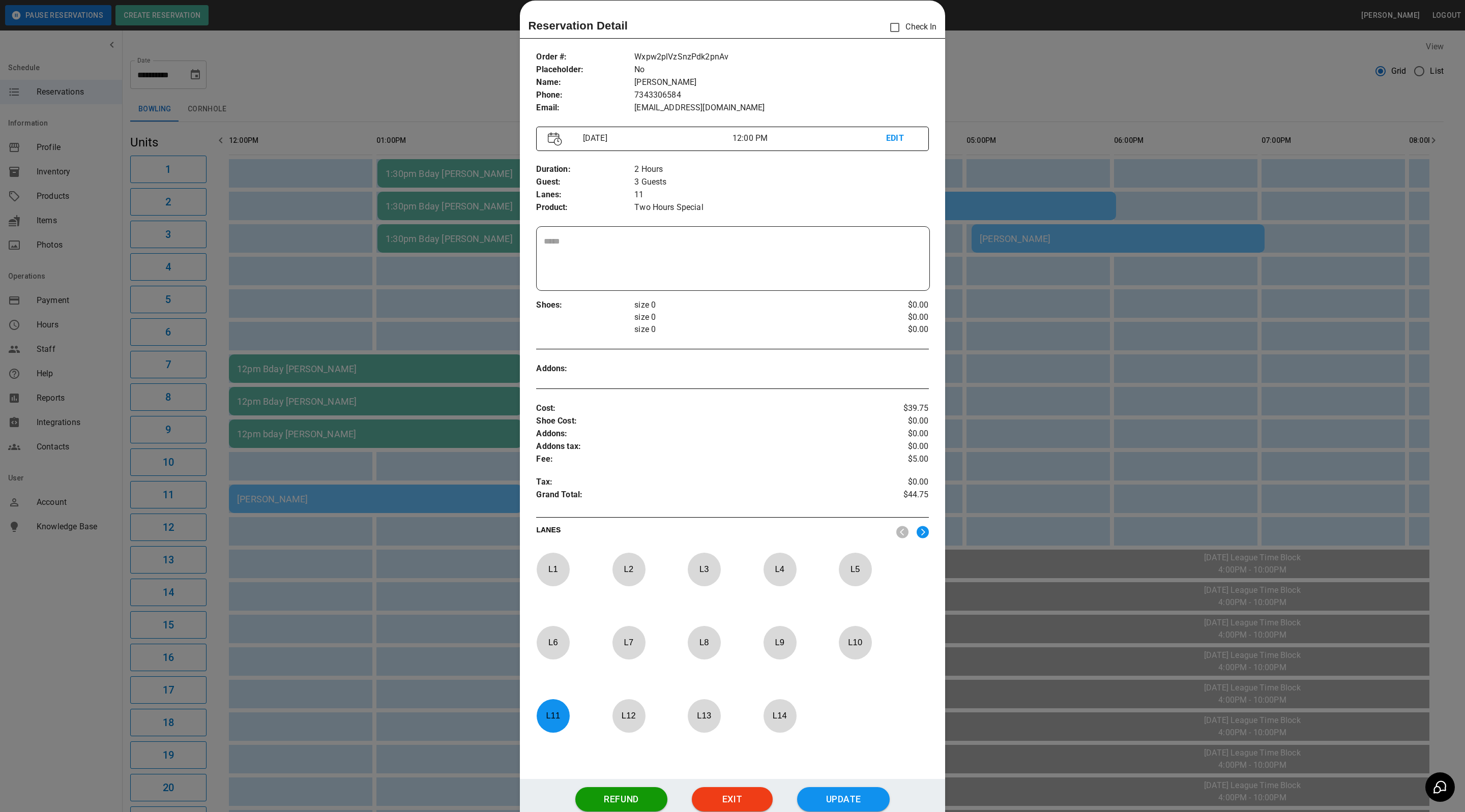
click at [452, 298] on div at bounding box center [732, 406] width 1465 height 812
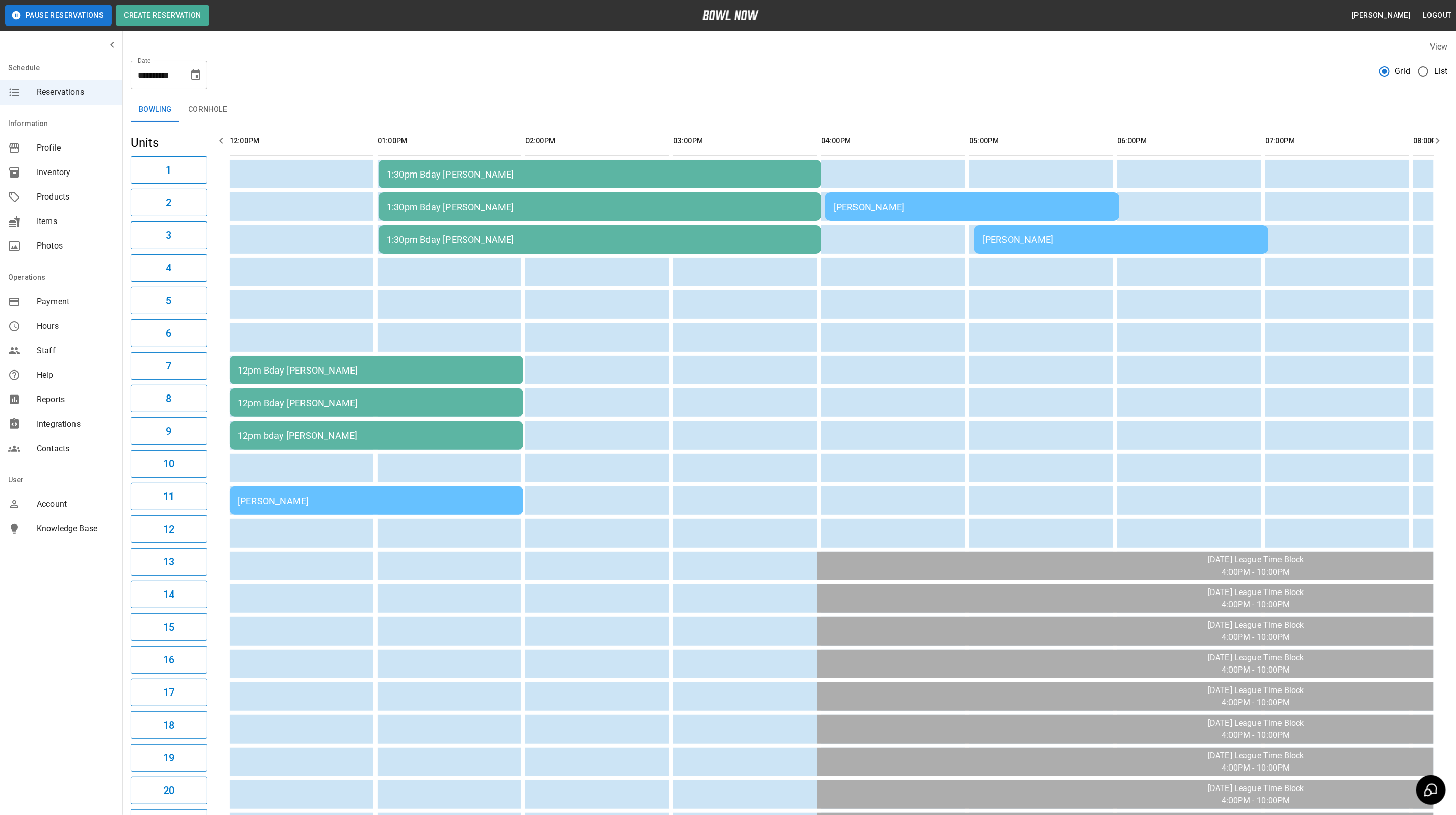
click at [435, 366] on div "12pm Bday [PERSON_NAME]" at bounding box center [377, 370] width 277 height 11
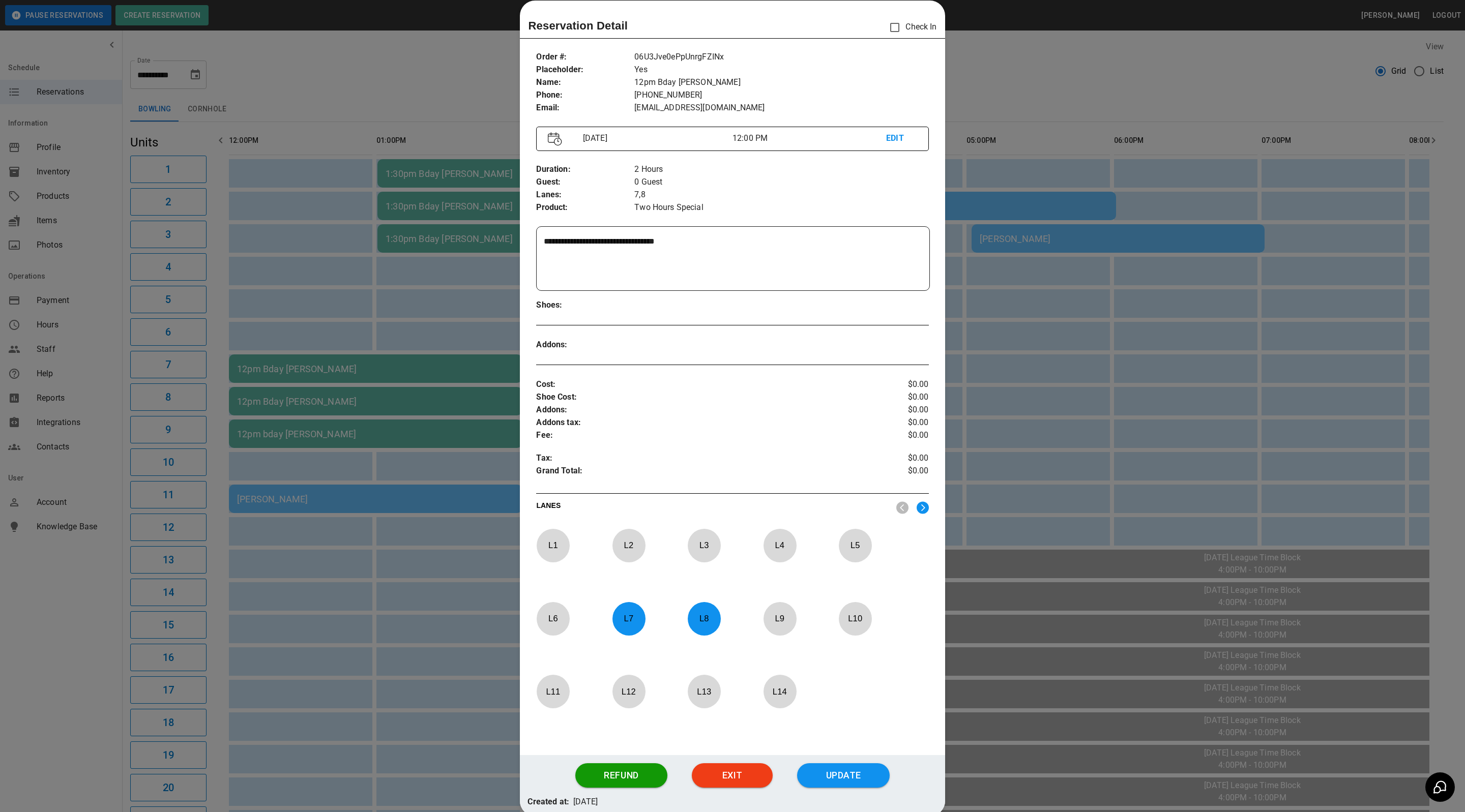
click at [420, 344] on div at bounding box center [732, 406] width 1465 height 812
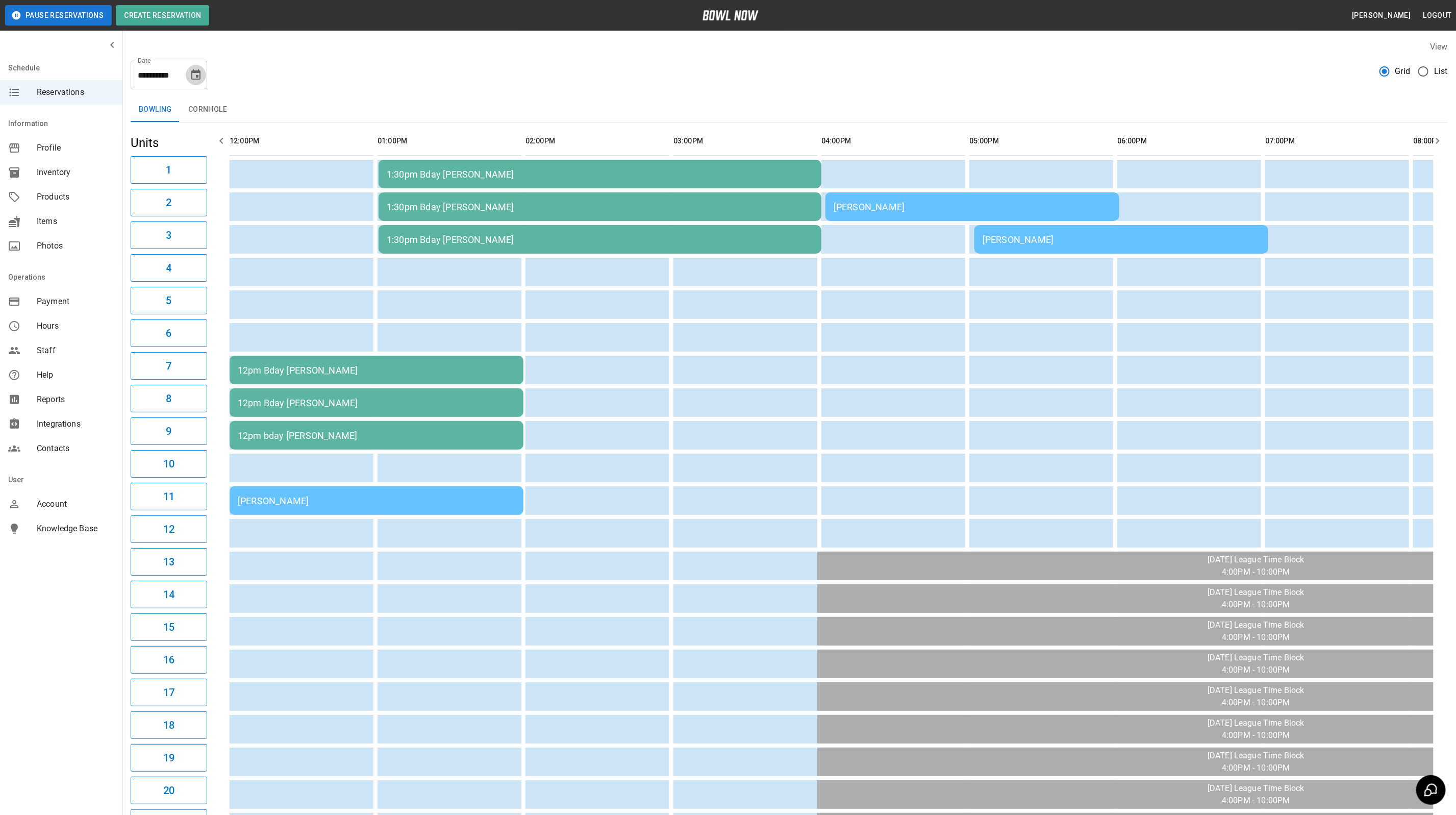
click at [192, 74] on icon "Choose date, selected date is Sep 21, 2025" at bounding box center [196, 74] width 9 height 10
drag, startPoint x: 218, startPoint y: 183, endPoint x: 211, endPoint y: 195, distance: 13.9
click at [218, 183] on button "20" at bounding box center [218, 187] width 18 height 18
type input "**********"
